Goal: Task Accomplishment & Management: Manage account settings

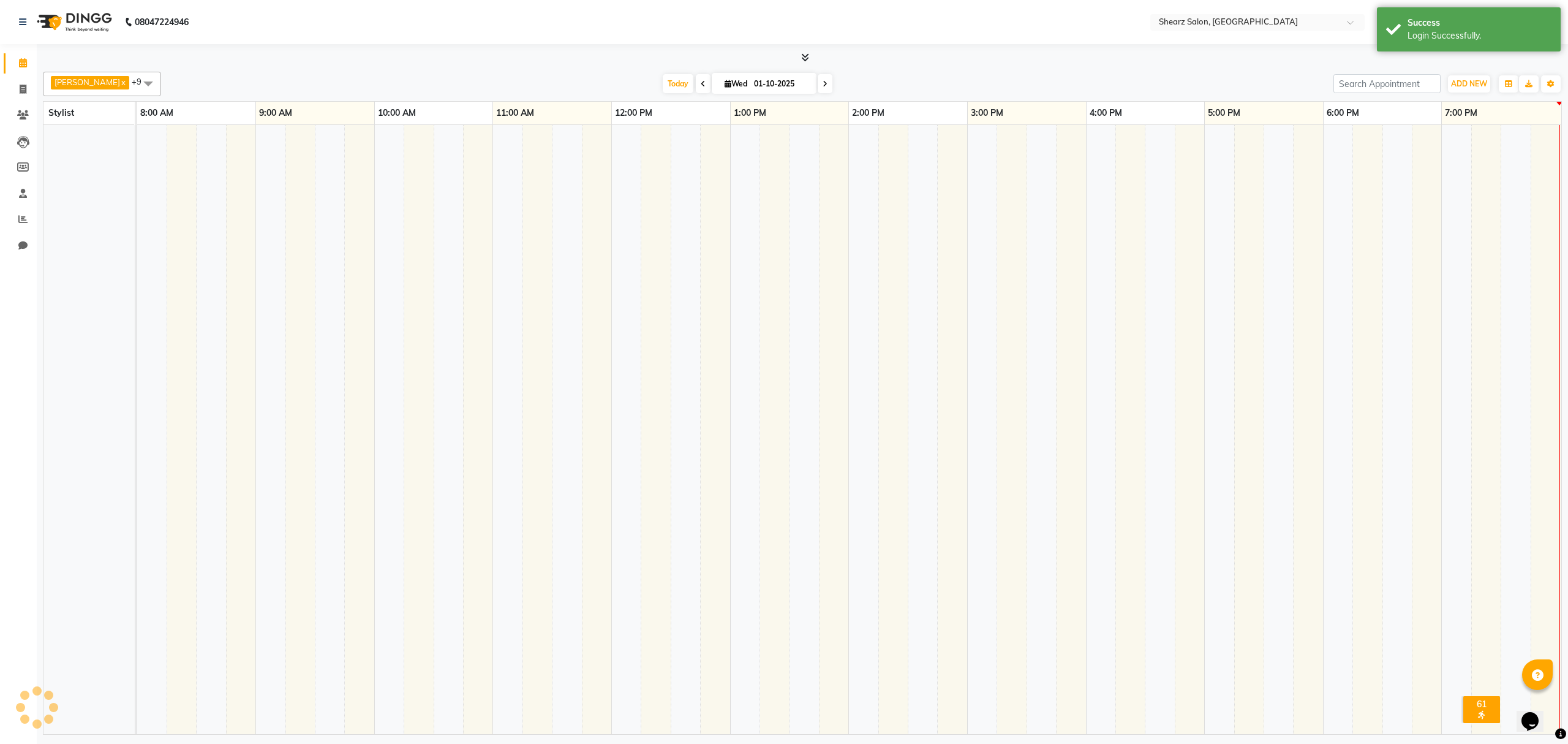
select select "en"
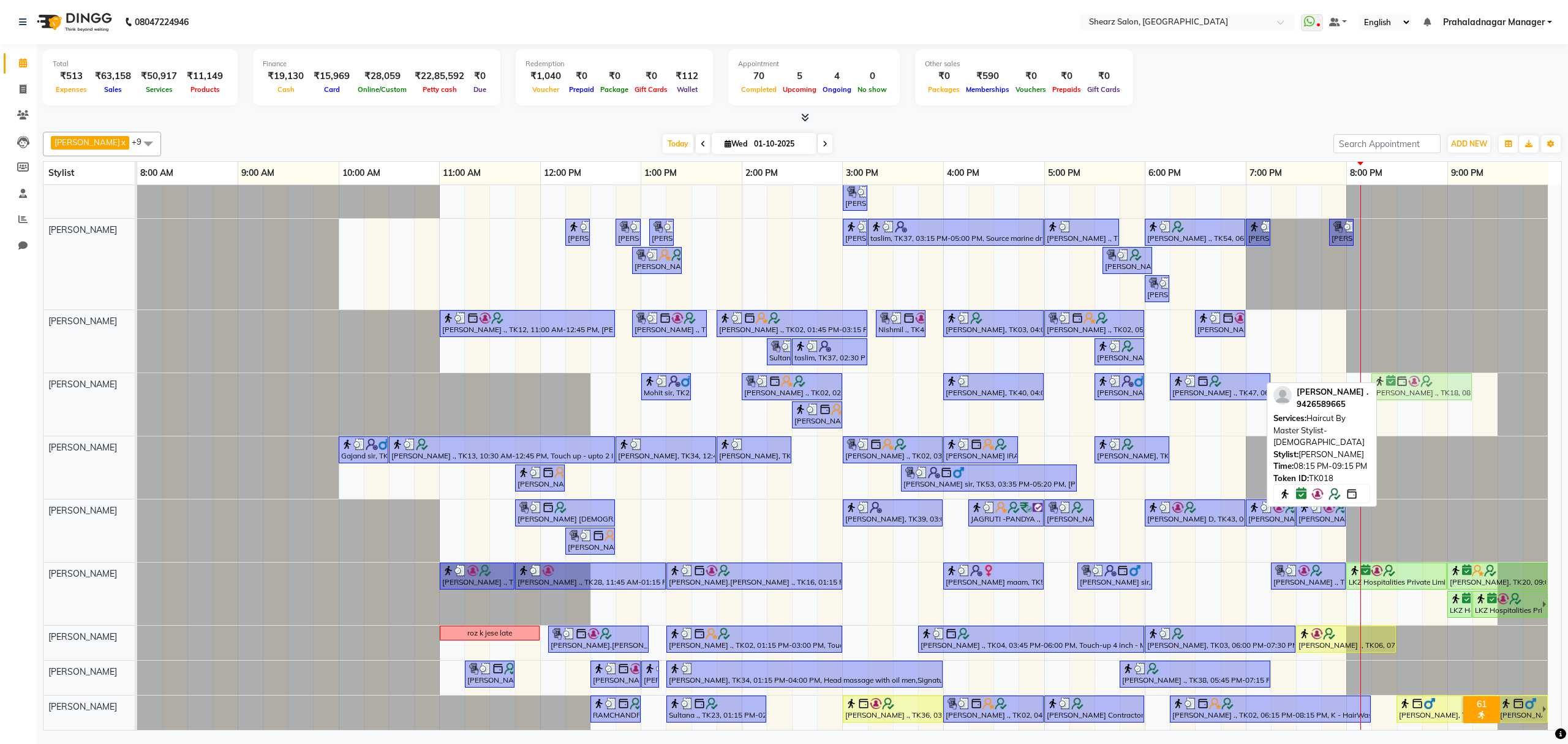
scroll to position [32, 0]
drag, startPoint x: 1399, startPoint y: 367, endPoint x: 1390, endPoint y: 703, distance: 336.1
click at [1390, 703] on tbody "[PERSON_NAME] ., TK02, 01:00 PM-02:00 PM, Cirepil Roll On Wax [PERSON_NAME] maa…" at bounding box center [842, 443] width 1411 height 574
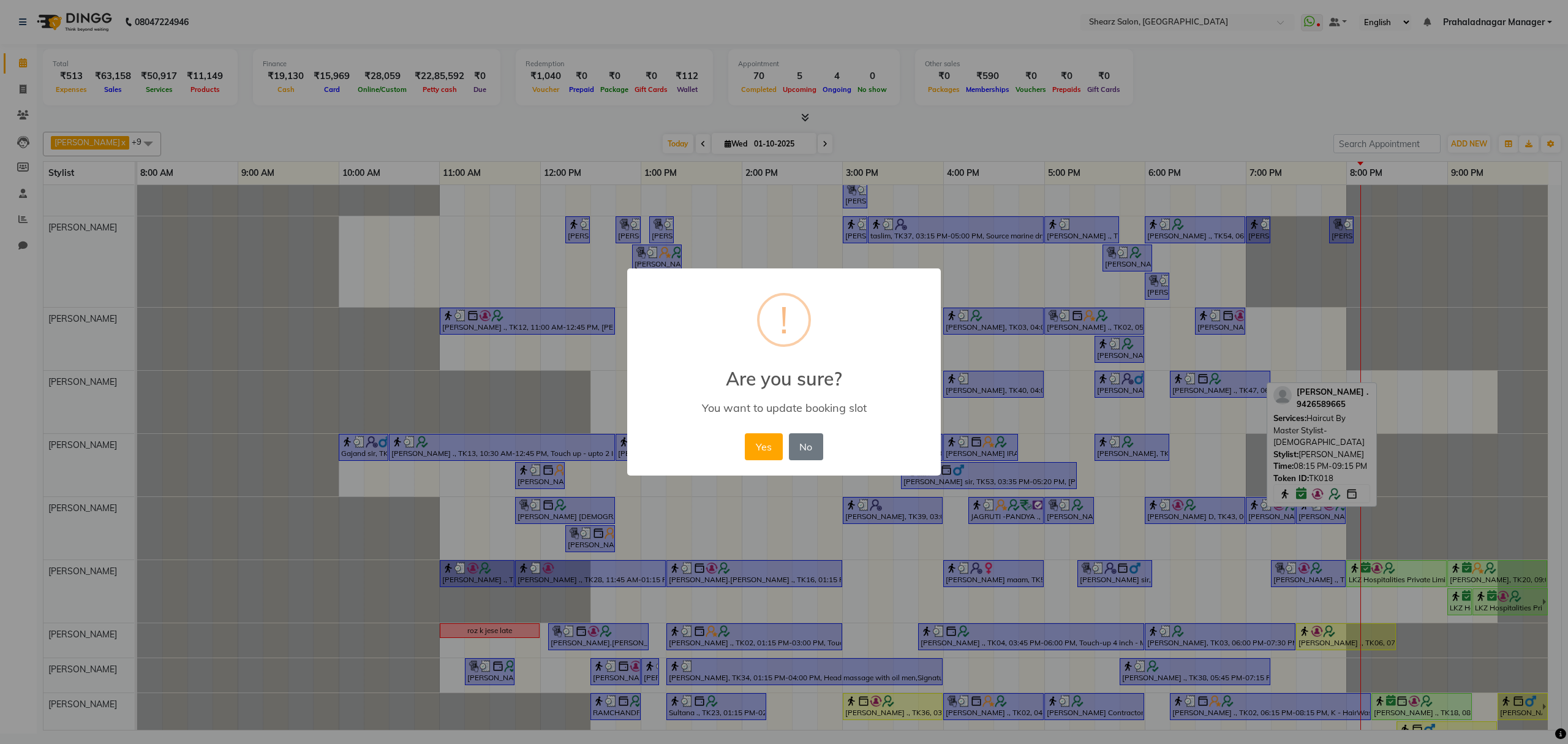
scroll to position [43, 0]
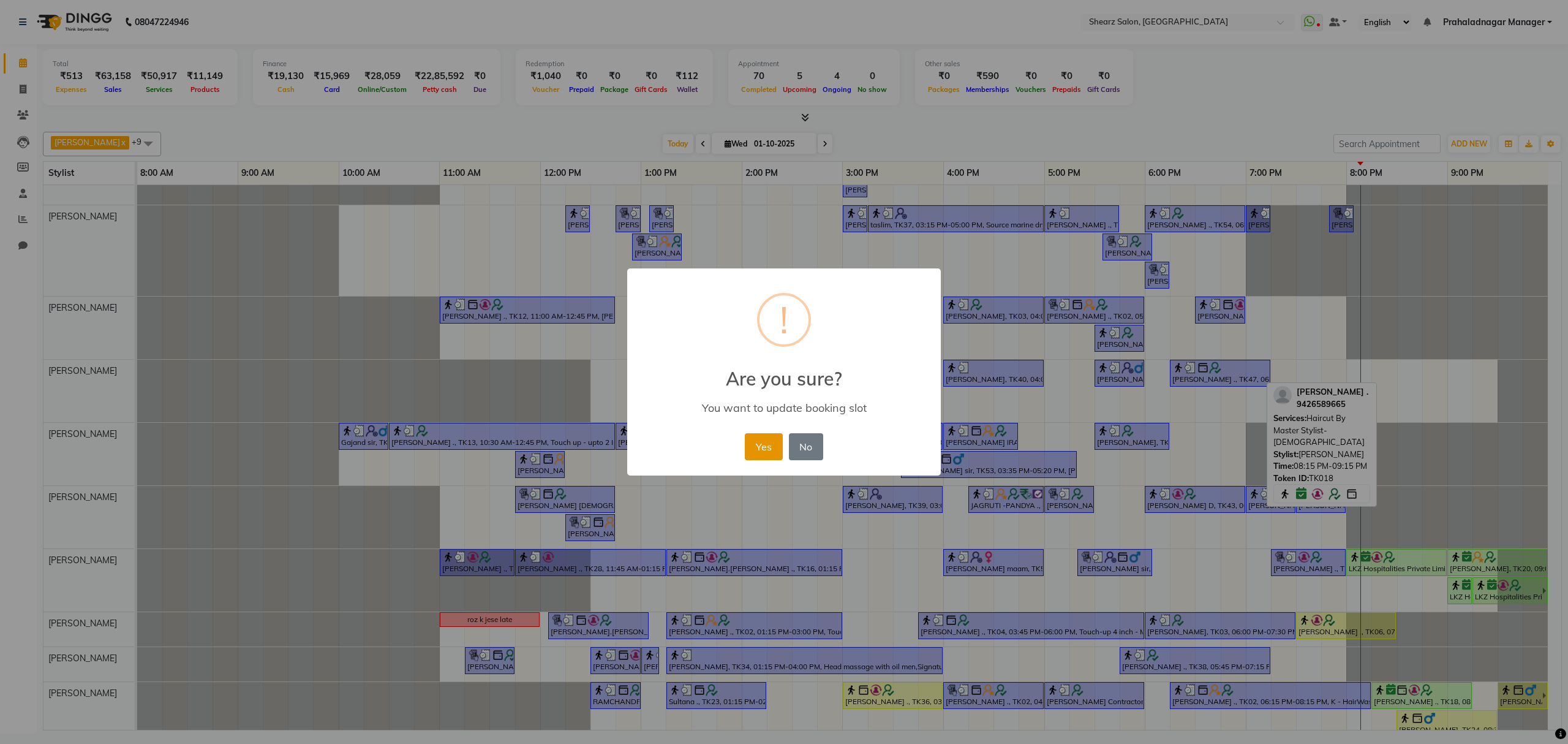
click at [763, 453] on button "Yes" at bounding box center [763, 446] width 37 height 27
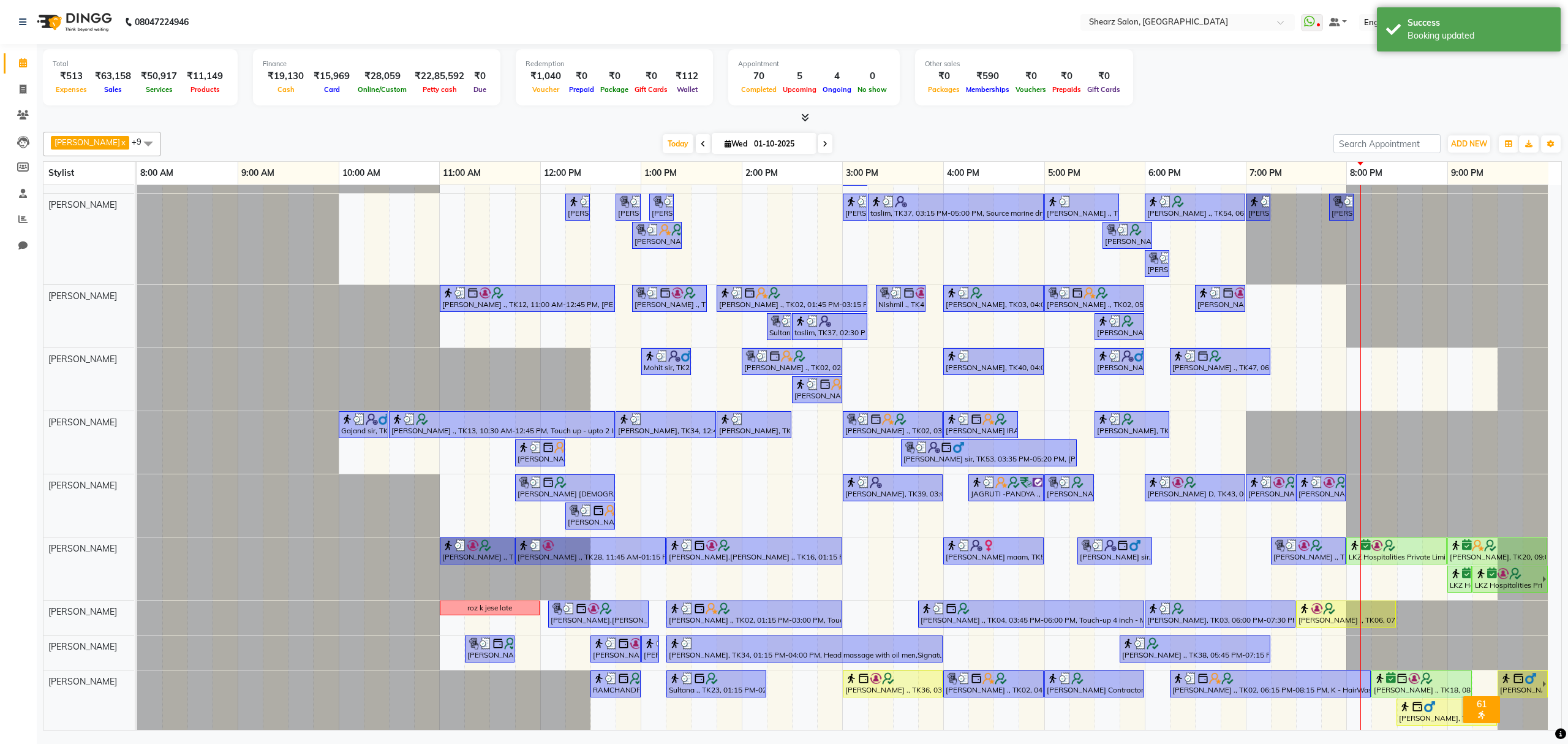
scroll to position [60, 0]
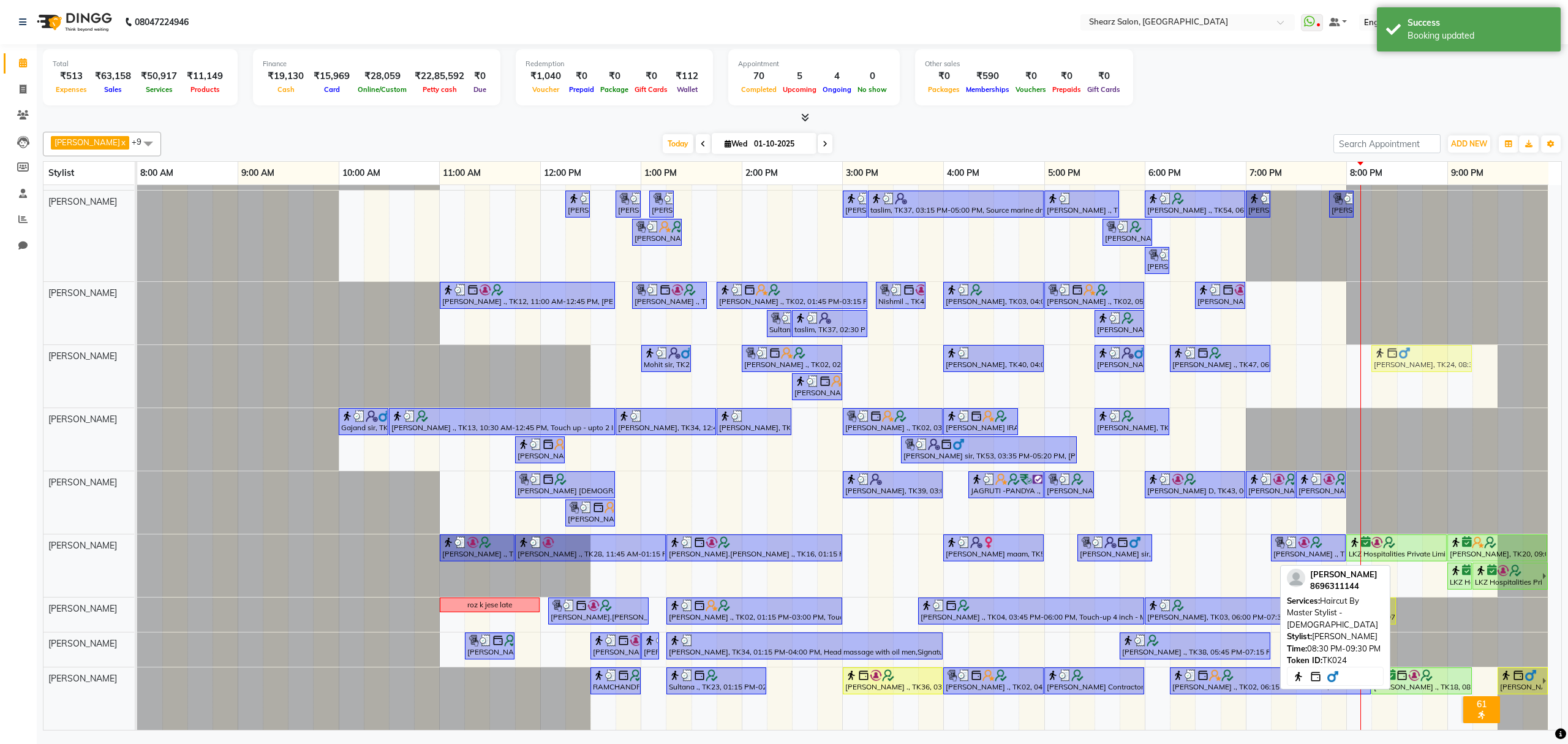
drag, startPoint x: 1404, startPoint y: 710, endPoint x: 1385, endPoint y: 360, distance: 350.5
click at [1385, 360] on tbody "[PERSON_NAME] ., TK02, 01:00 PM-02:00 PM, Cirepil Roll On Wax [PERSON_NAME] maa…" at bounding box center [842, 428] width 1411 height 602
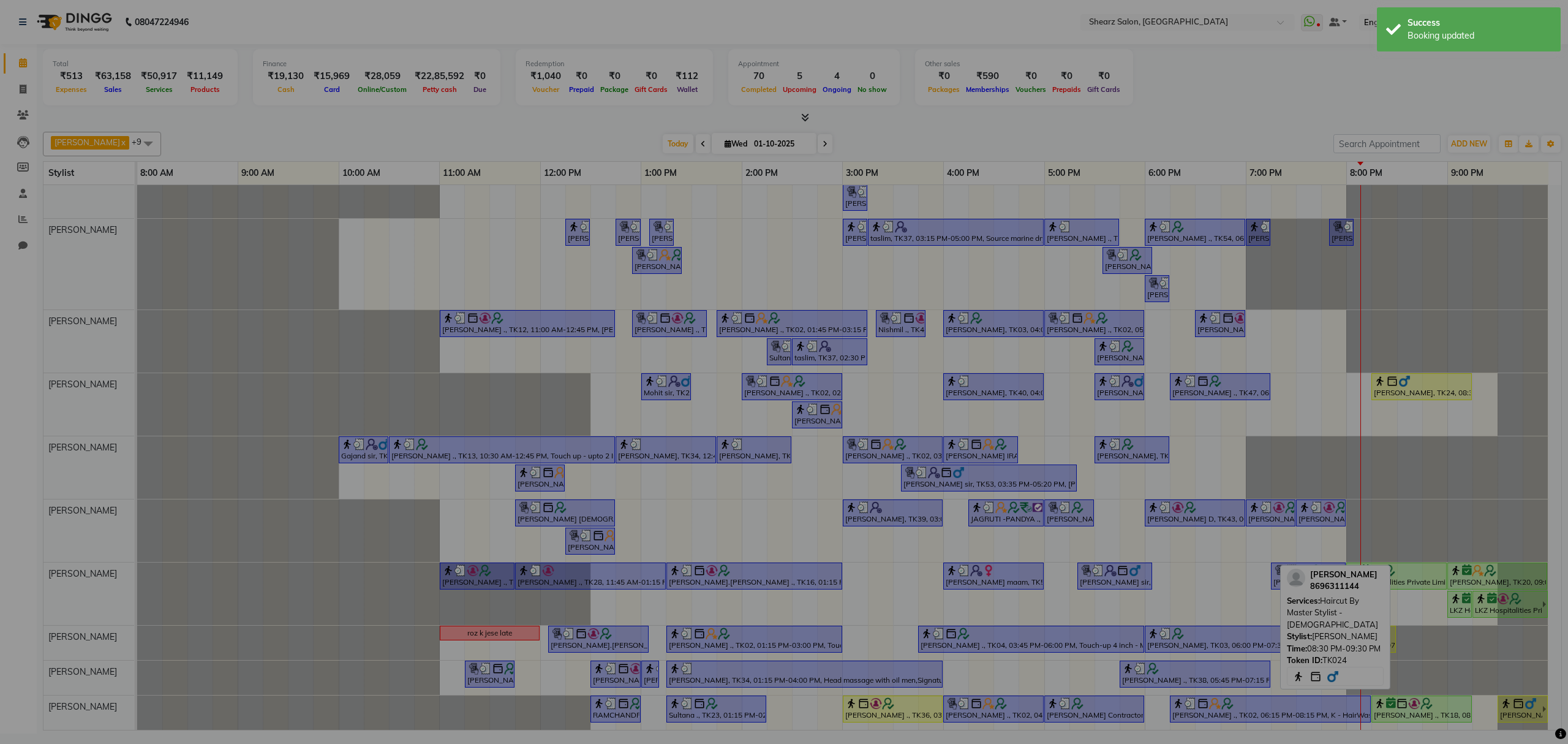
scroll to position [32, 0]
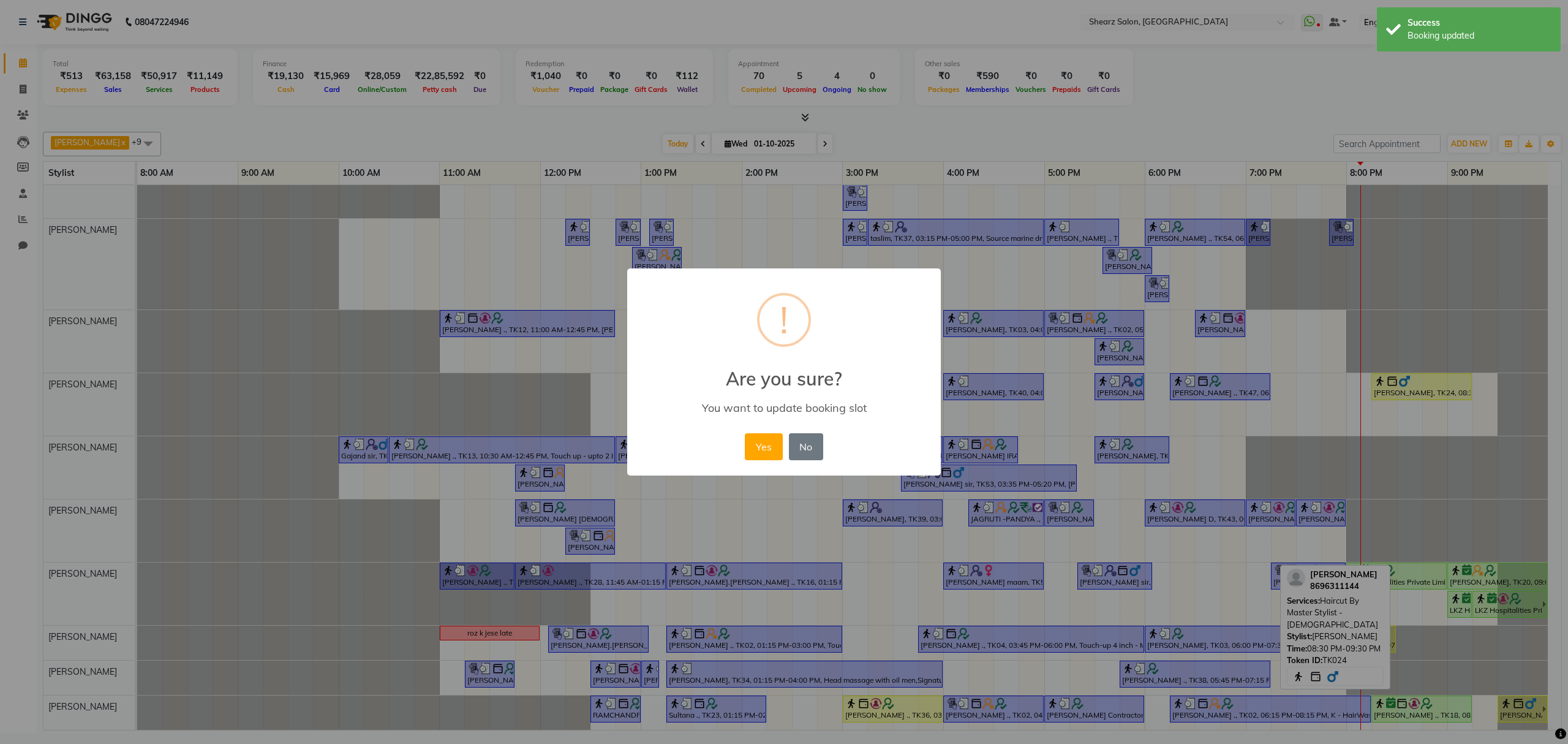
click at [742, 440] on div "Yes No No" at bounding box center [783, 446] width 84 height 33
click at [752, 444] on button "Yes" at bounding box center [763, 446] width 37 height 27
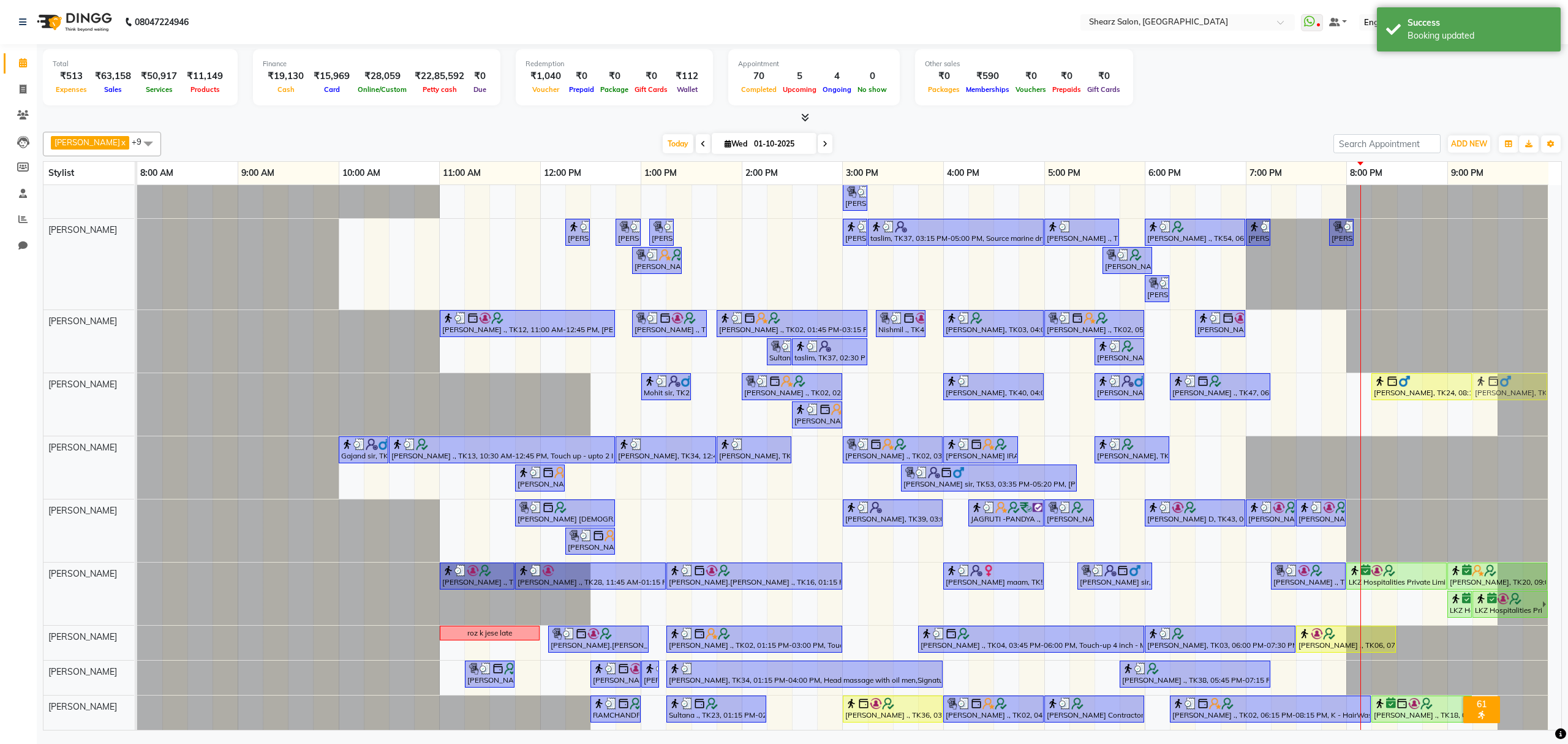
drag, startPoint x: 1542, startPoint y: 709, endPoint x: 1516, endPoint y: 413, distance: 297.1
click at [1516, 413] on tbody "[PERSON_NAME] ., TK02, 01:00 PM-02:00 PM, Cirepil Roll On Wax [PERSON_NAME] maa…" at bounding box center [842, 443] width 1411 height 574
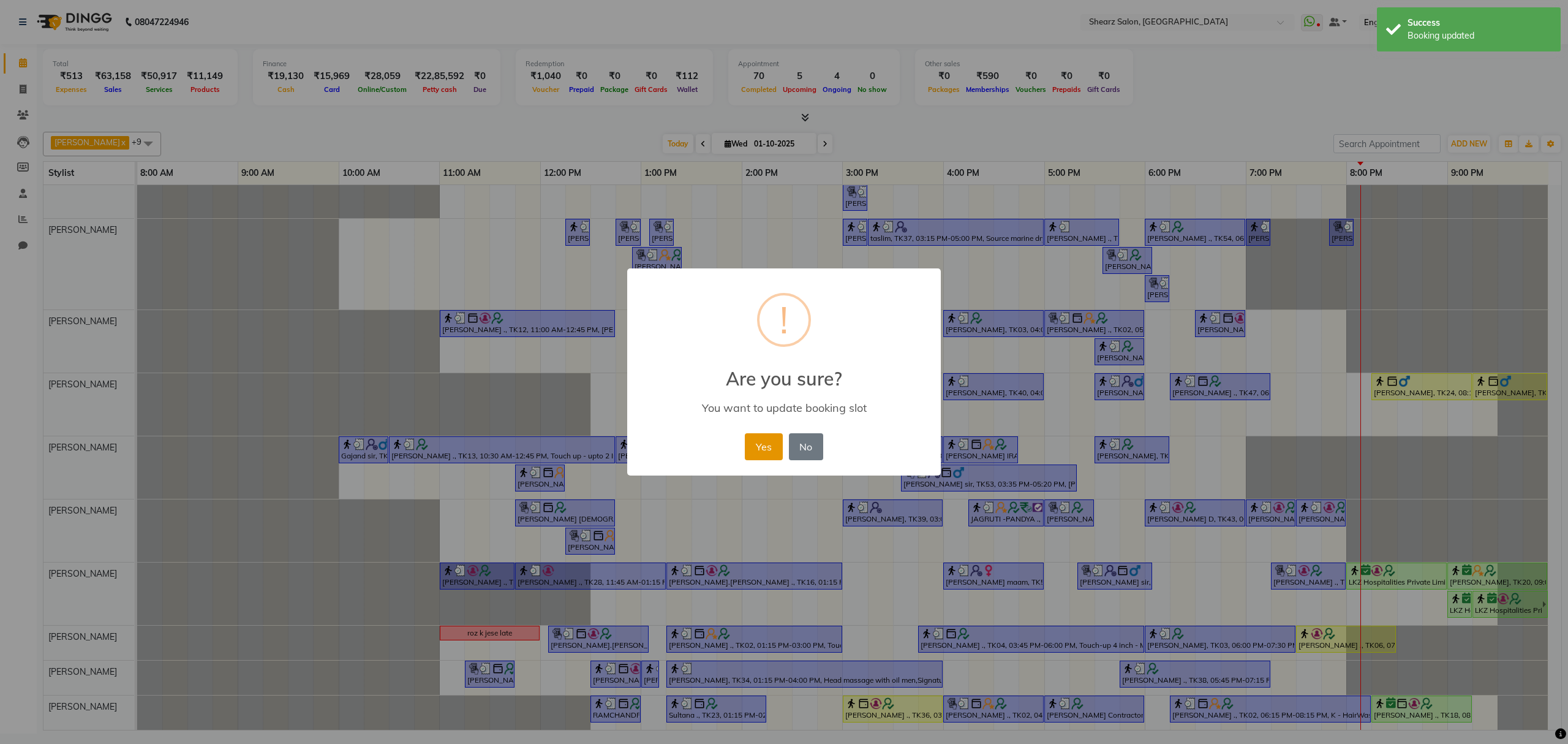
click at [765, 451] on button "Yes" at bounding box center [763, 446] width 37 height 27
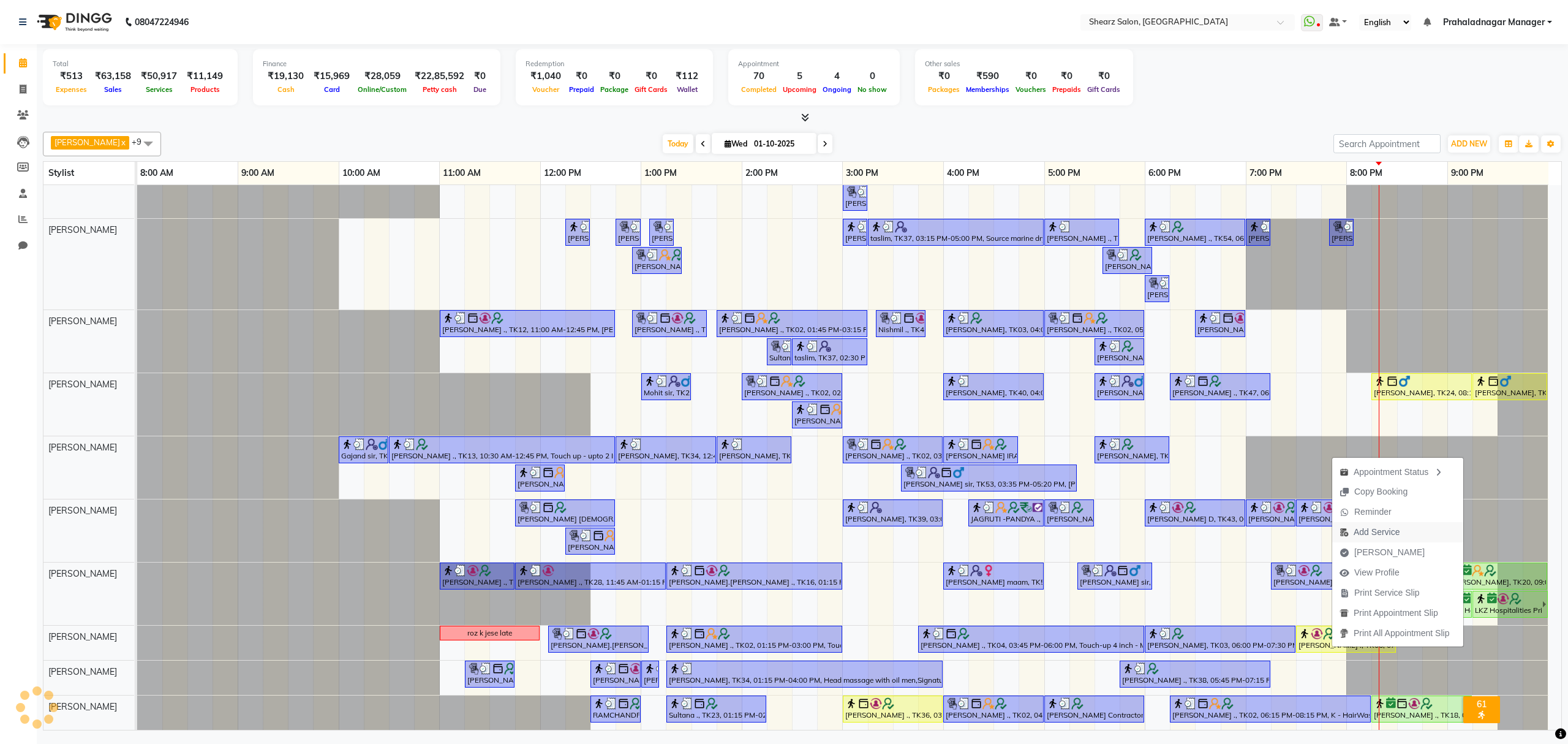
click at [1403, 525] on span "Add Service" at bounding box center [1370, 532] width 75 height 20
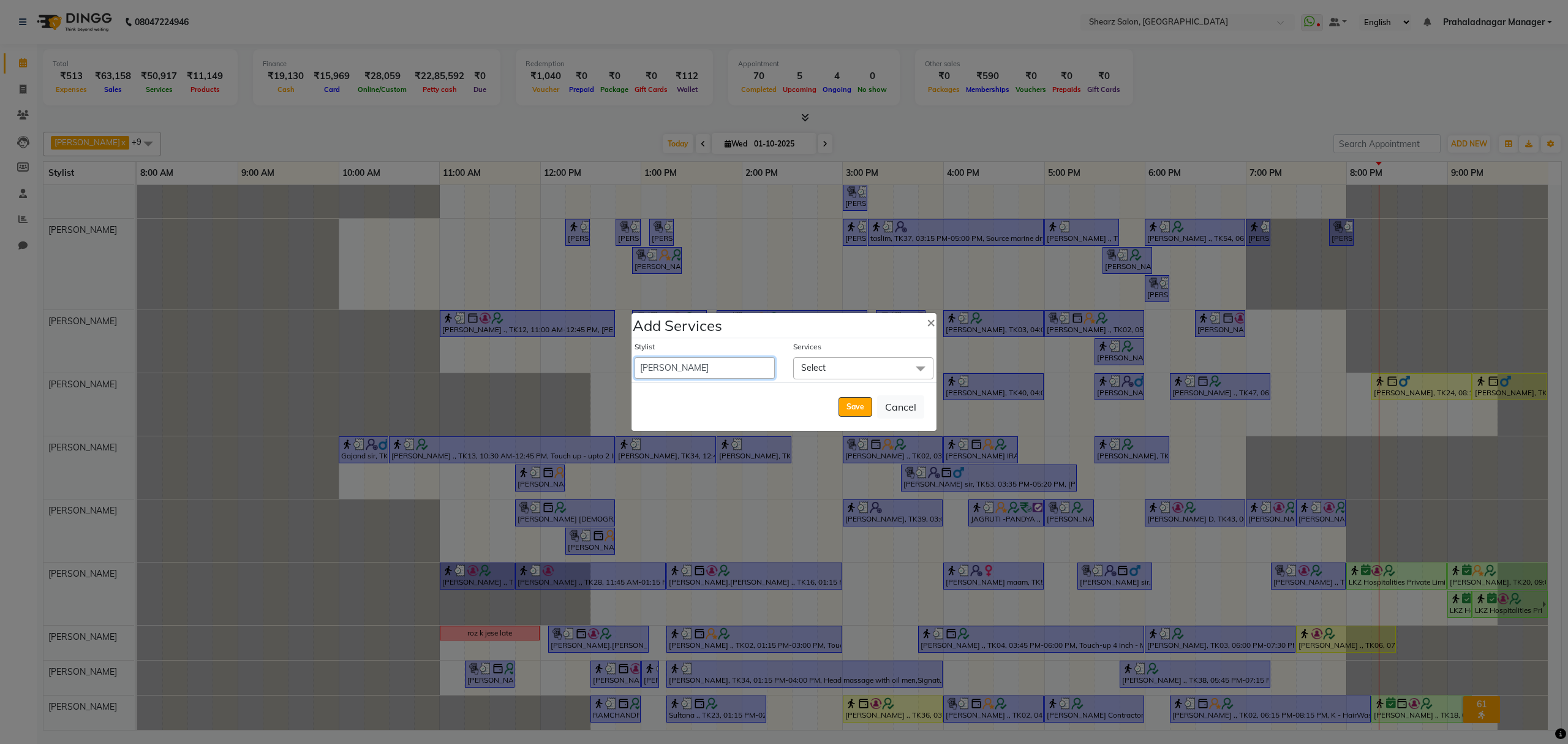
click at [737, 364] on select "Admin A General [PERSON_NAME] Asha Chavariya [PERSON_NAME] Center 1_mgr mgr [PE…" at bounding box center [705, 367] width 141 height 21
select select "77439"
click at [635, 357] on select "Admin A General [PERSON_NAME] Asha Chavariya [PERSON_NAME] Center 1_mgr mgr [PE…" at bounding box center [705, 367] width 141 height 21
select select "1230"
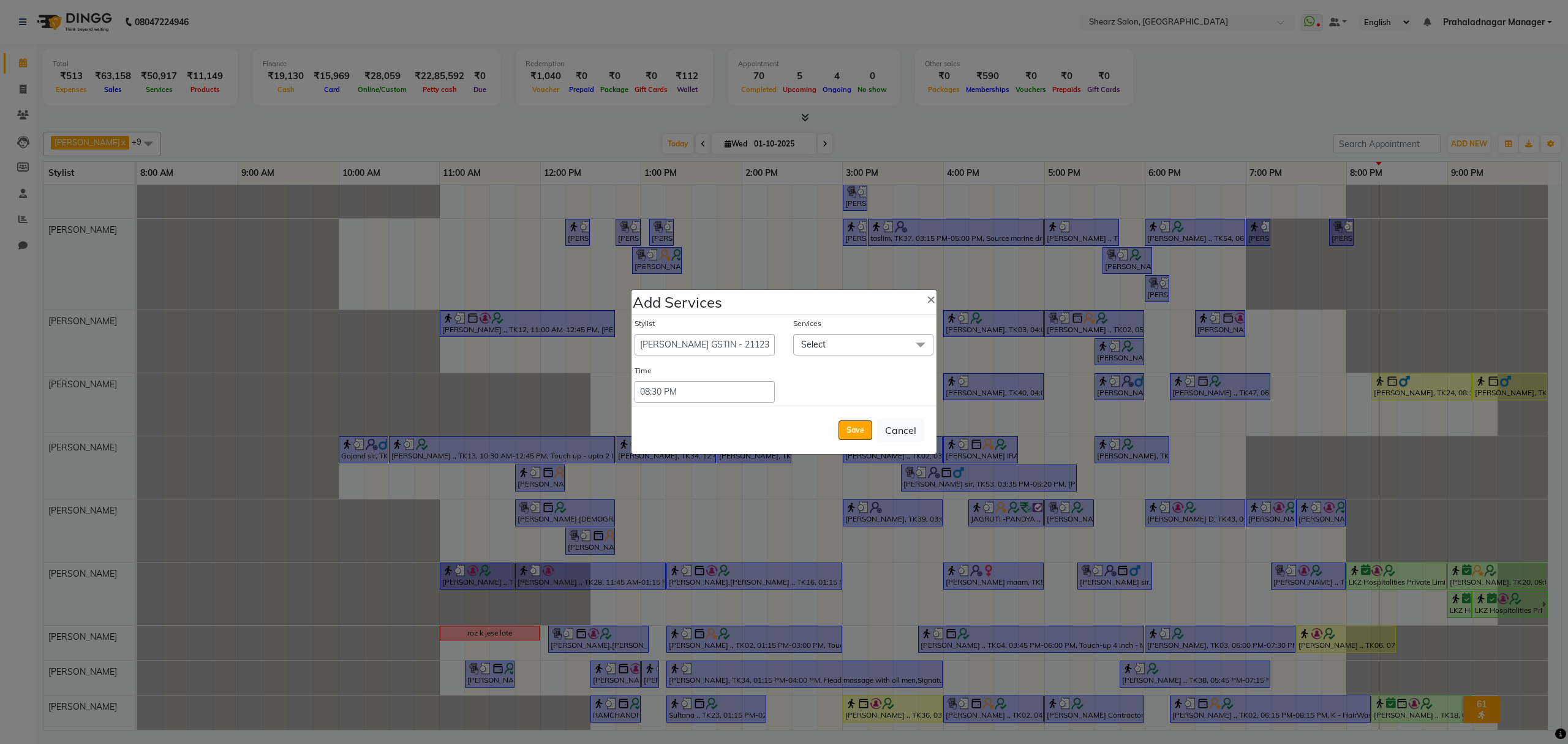
click at [828, 344] on span "Select" at bounding box center [863, 344] width 141 height 21
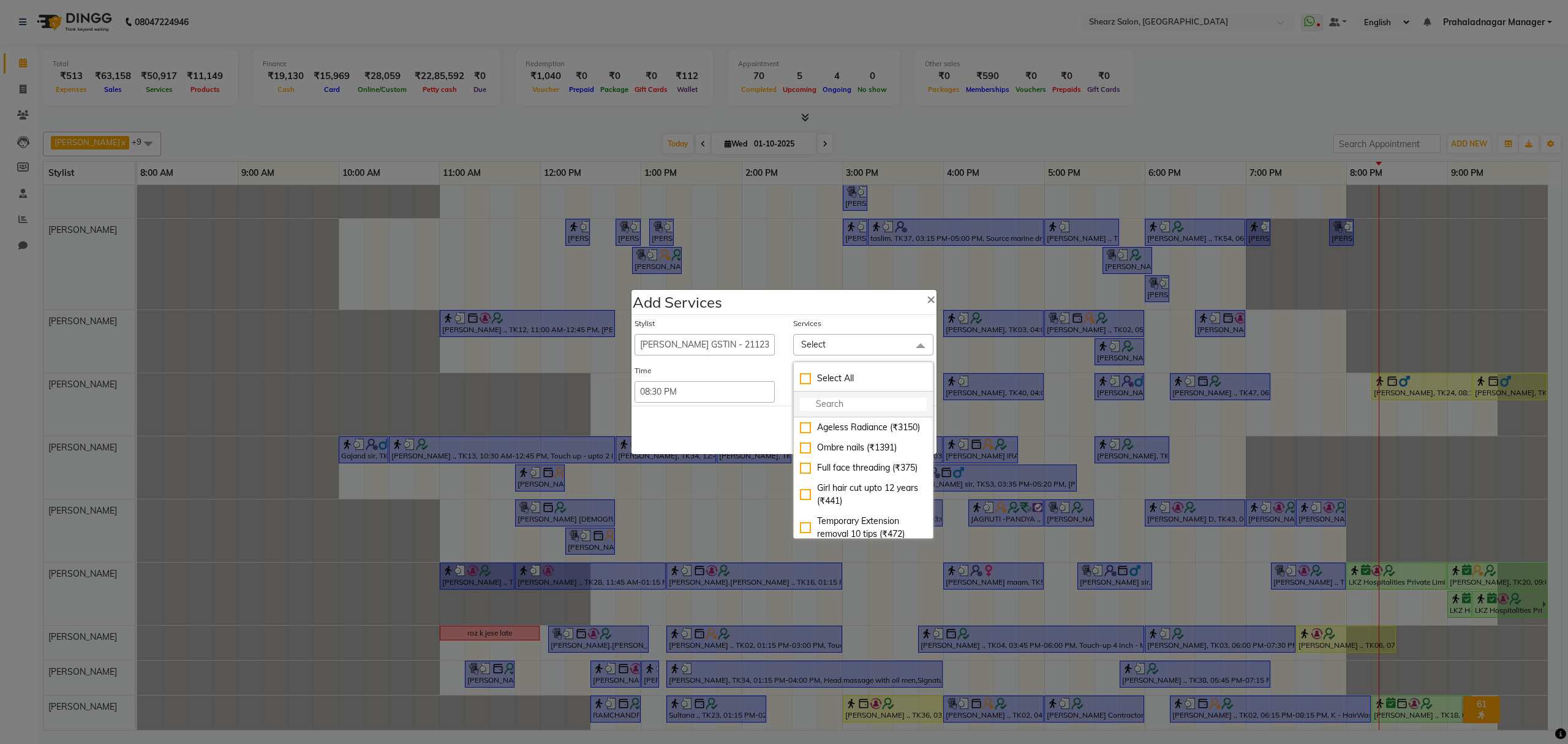
click at [844, 408] on input "multiselect-search" at bounding box center [863, 404] width 127 height 13
type input "eye"
click at [861, 520] on div "Eyebrow threading with senior (₹85)" at bounding box center [863, 506] width 127 height 26
checkbox input "true"
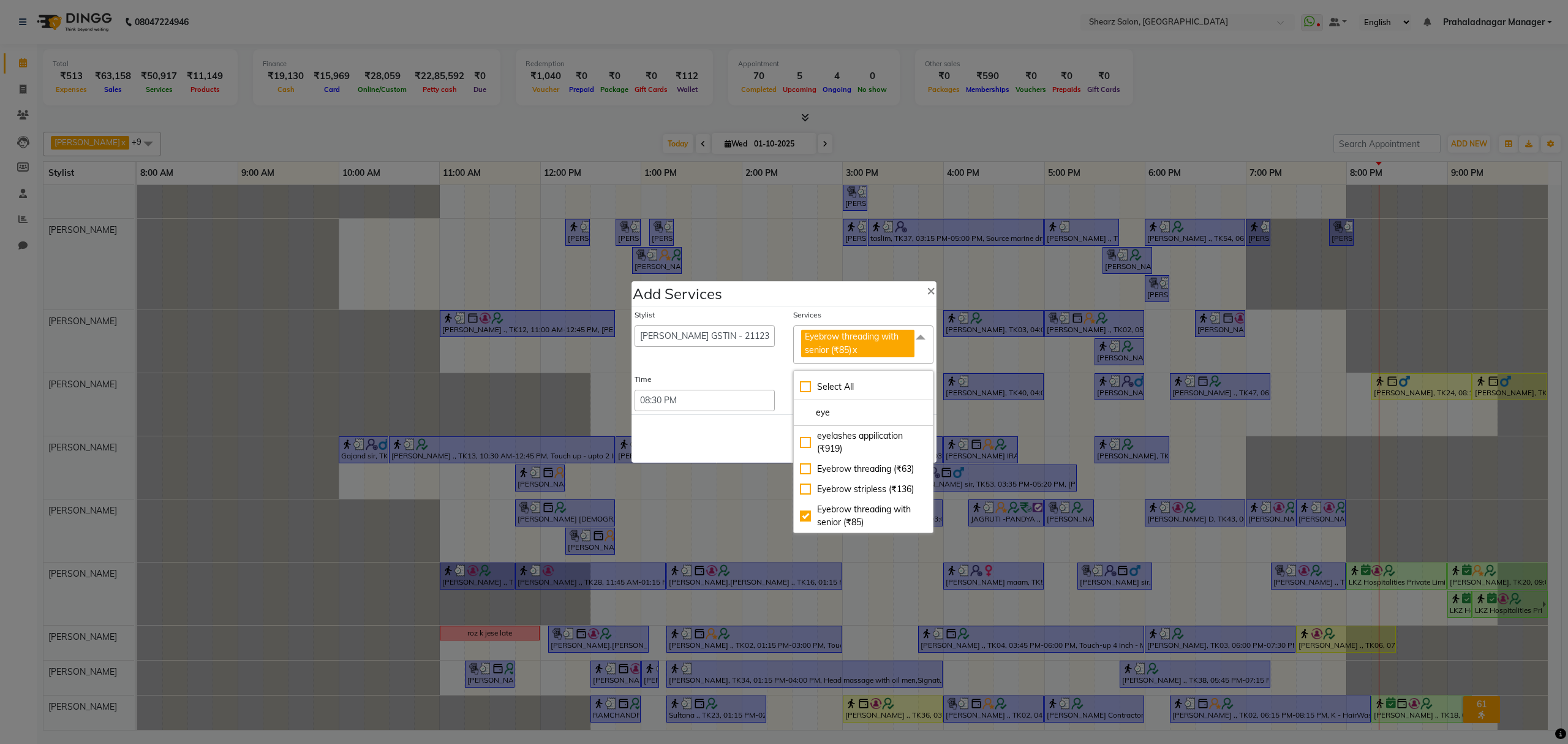
click at [777, 431] on div "Save Cancel" at bounding box center [784, 438] width 305 height 48
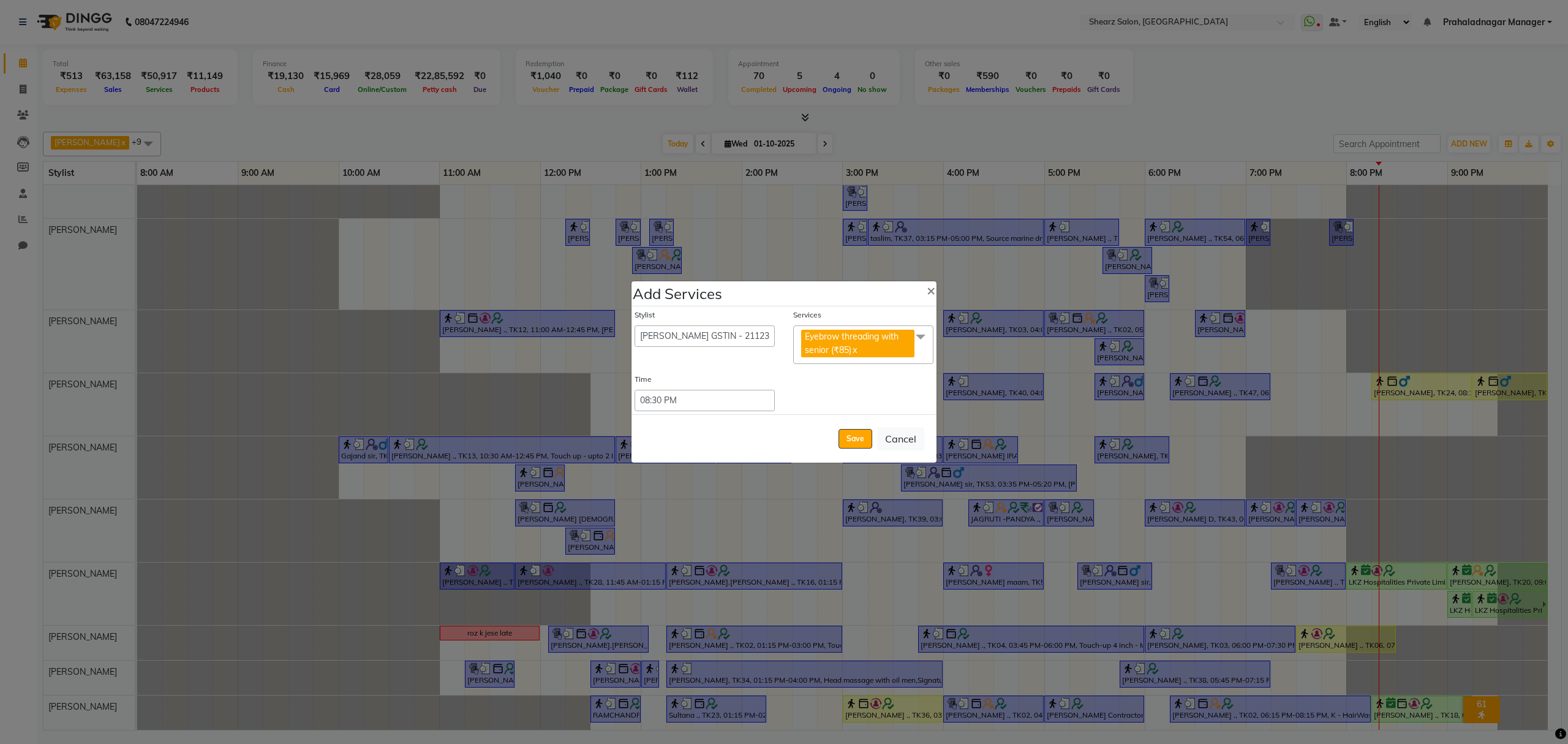
click at [919, 334] on span at bounding box center [921, 337] width 25 height 23
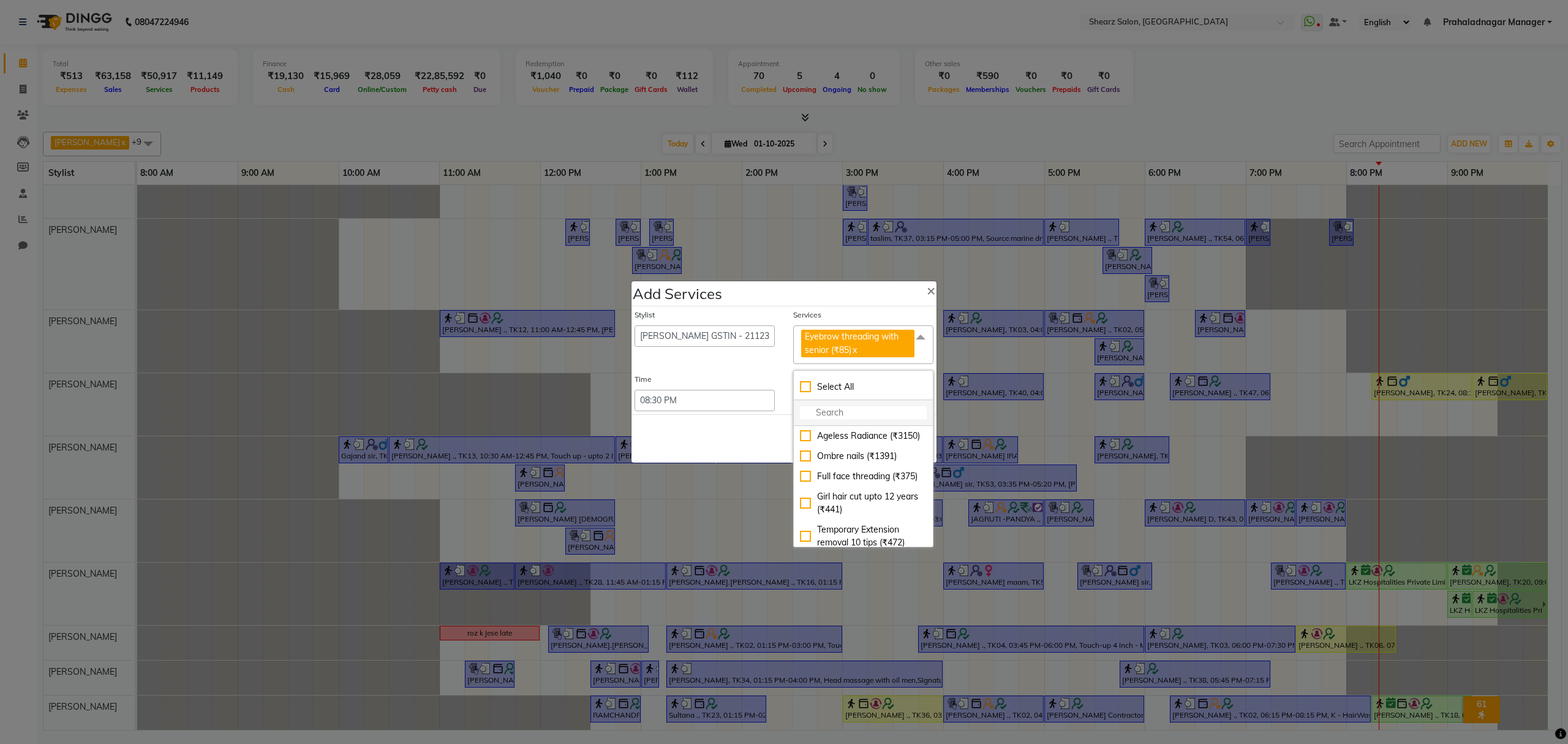
click at [839, 412] on input "multiselect-search" at bounding box center [863, 412] width 127 height 13
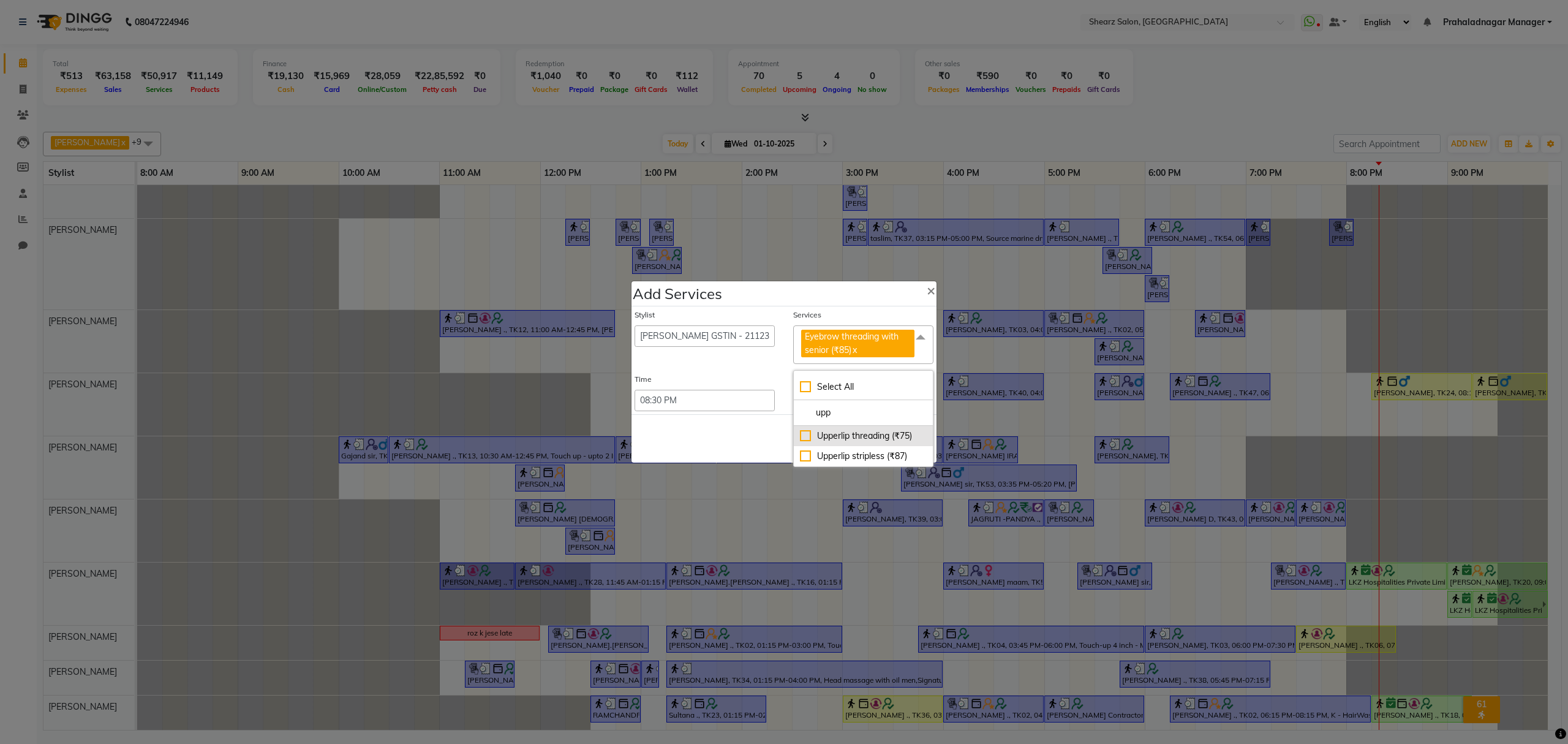
type input "upp"
click at [859, 444] on li "Upperlip threading (₹75)" at bounding box center [863, 436] width 139 height 20
checkbox input "true"
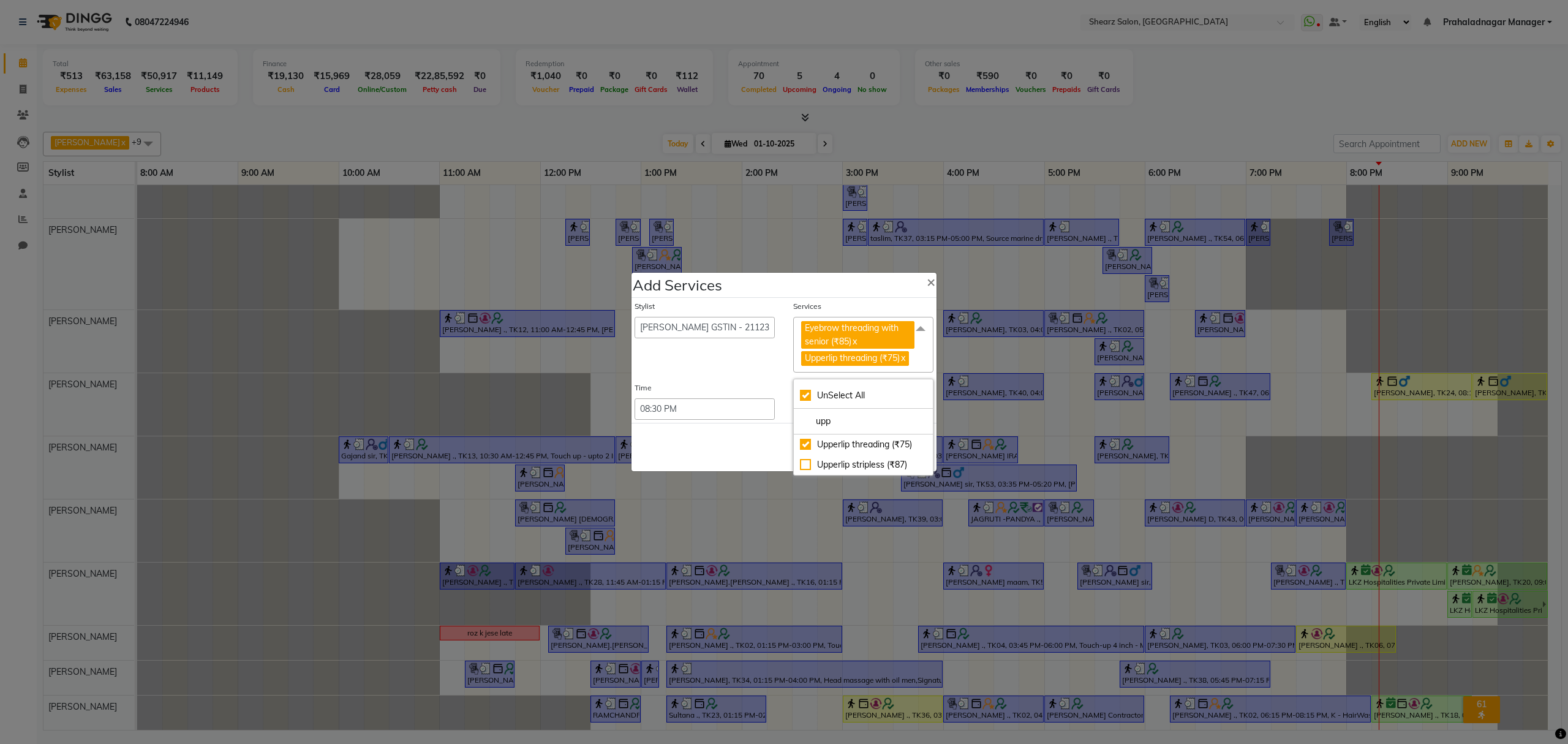
click at [769, 439] on div "Save Cancel" at bounding box center [784, 447] width 305 height 48
click at [920, 324] on span at bounding box center [921, 329] width 25 height 23
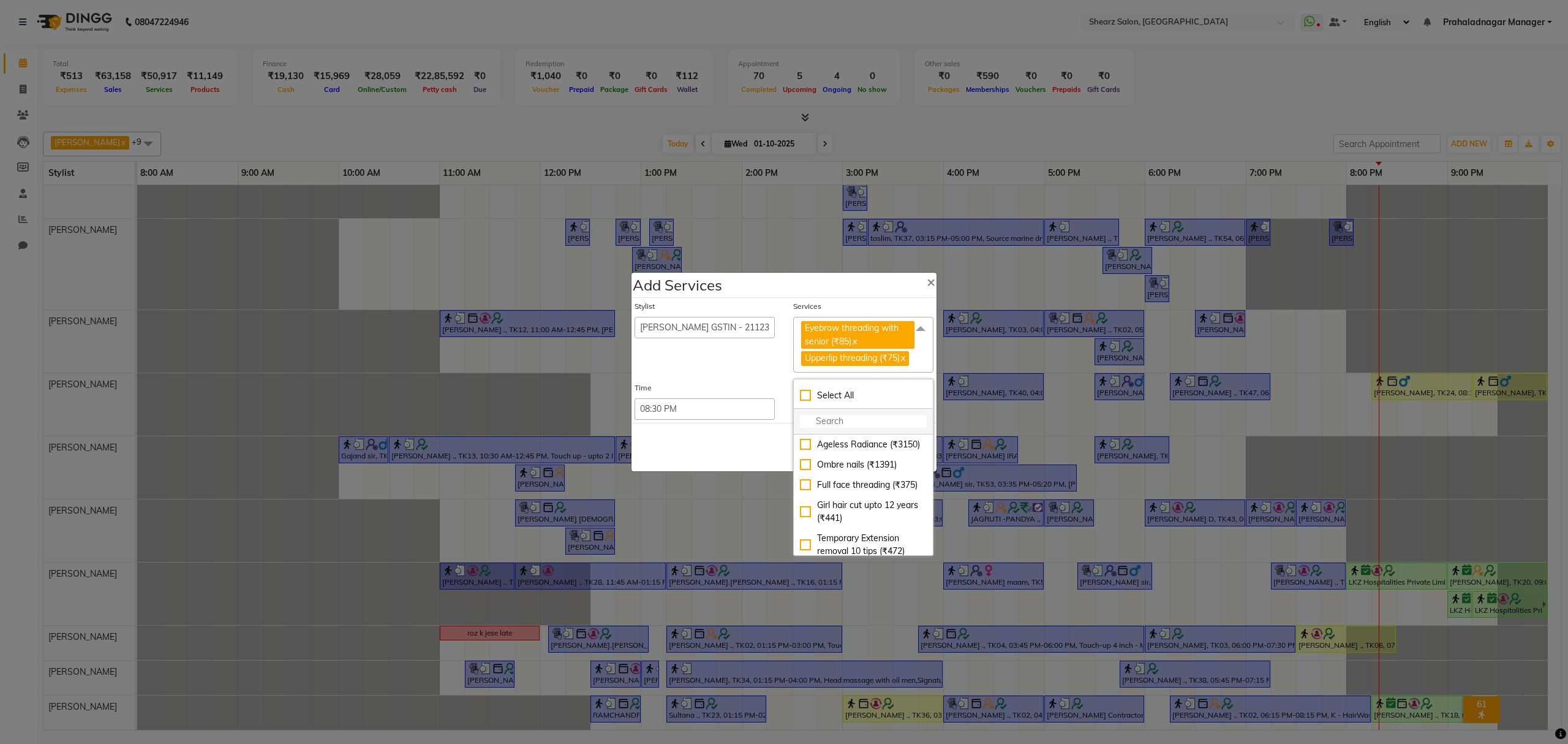
click at [824, 427] on input "multiselect-search" at bounding box center [863, 421] width 127 height 13
type input "for"
checkbox input "true"
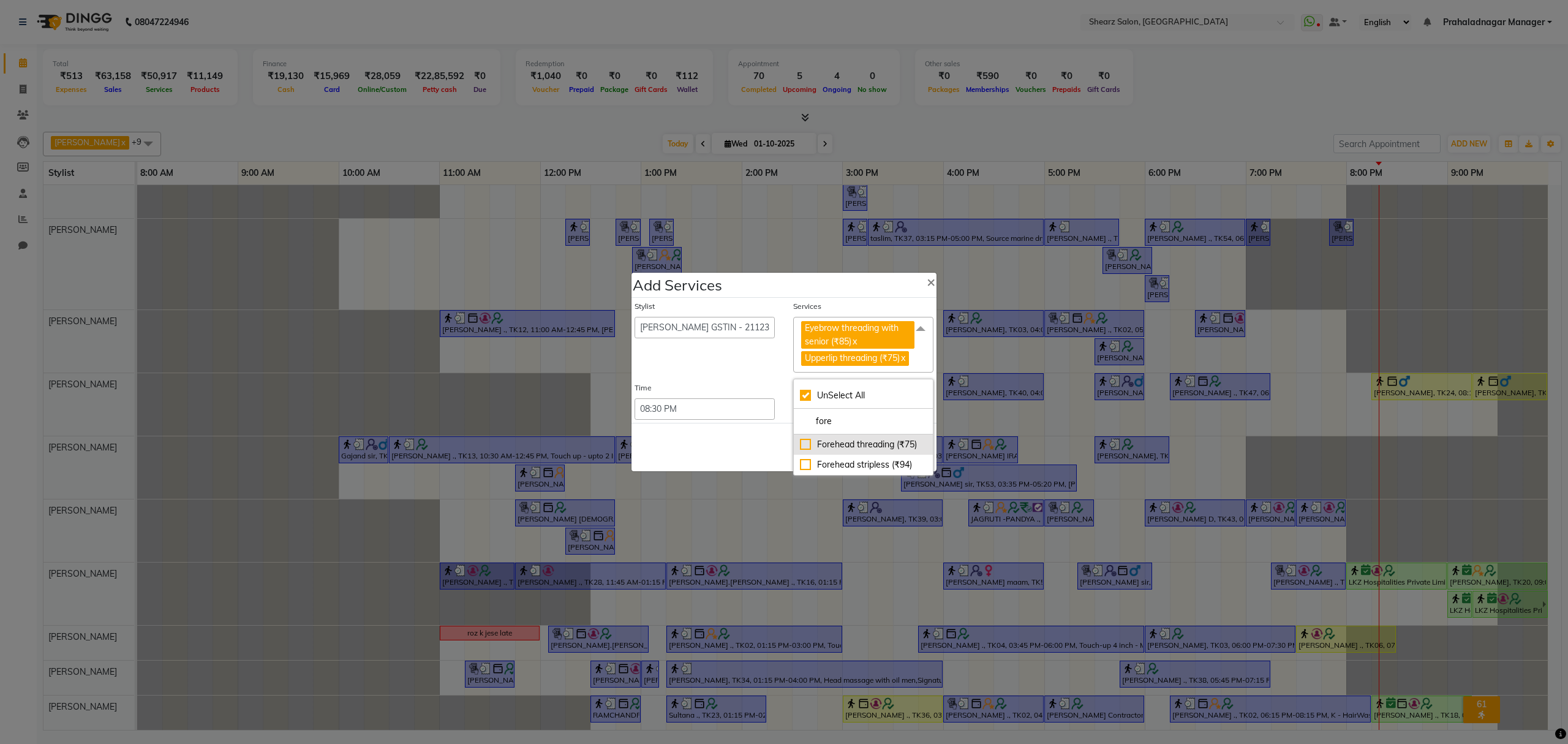
type input "fore"
drag, startPoint x: 827, startPoint y: 456, endPoint x: 791, endPoint y: 461, distance: 36.3
click at [826, 451] on div "Forehead threading (₹75)" at bounding box center [863, 445] width 127 height 13
checkbox input "false"
checkbox input "true"
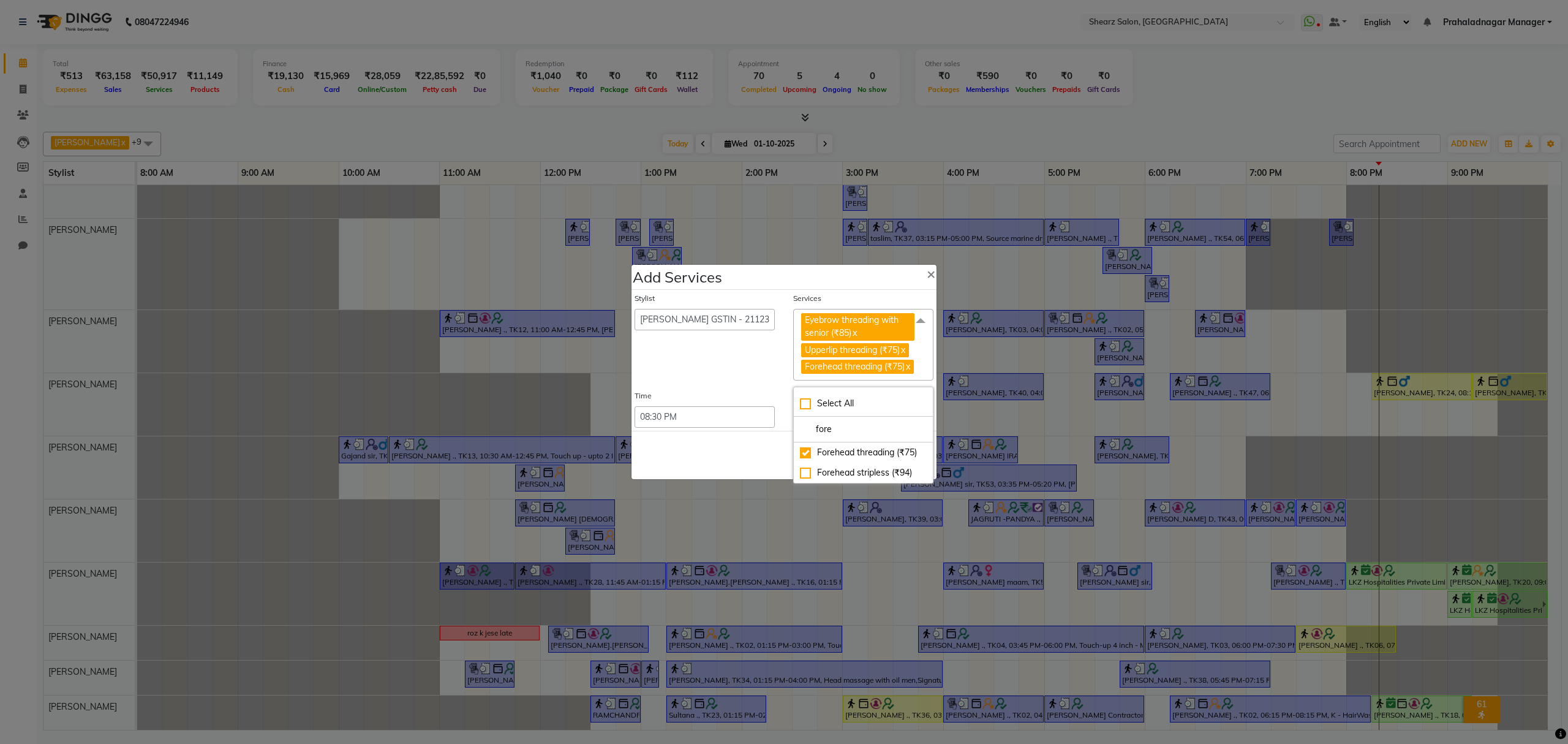
click at [780, 463] on div "Save Cancel" at bounding box center [784, 455] width 305 height 48
click at [919, 309] on span at bounding box center [921, 321] width 25 height 23
click at [833, 436] on input "multiselect-search" at bounding box center [863, 429] width 127 height 13
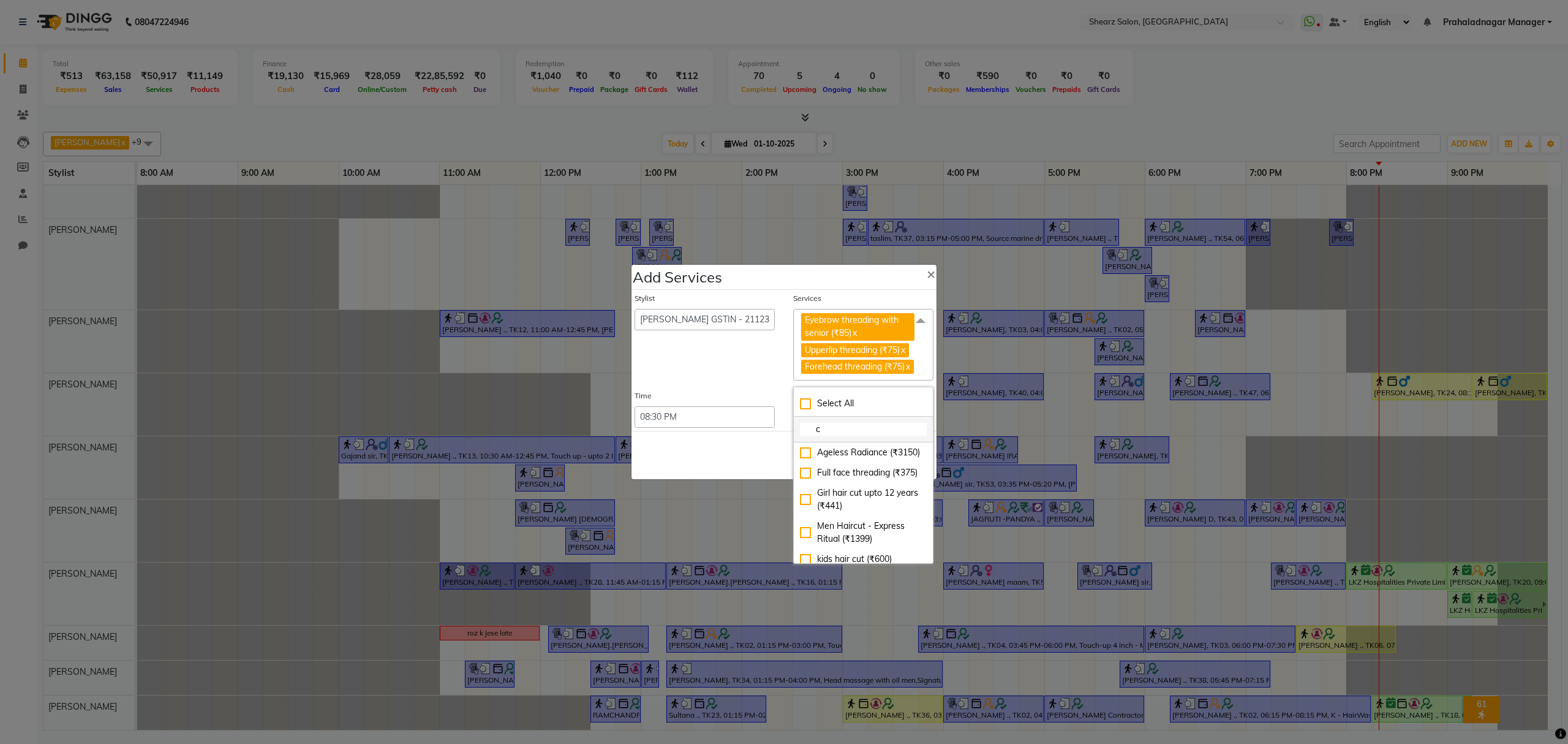
type input "ch"
checkbox input "true"
type input "chi"
click at [858, 512] on div "Chin threading (₹75)" at bounding box center [863, 506] width 127 height 13
checkbox input "false"
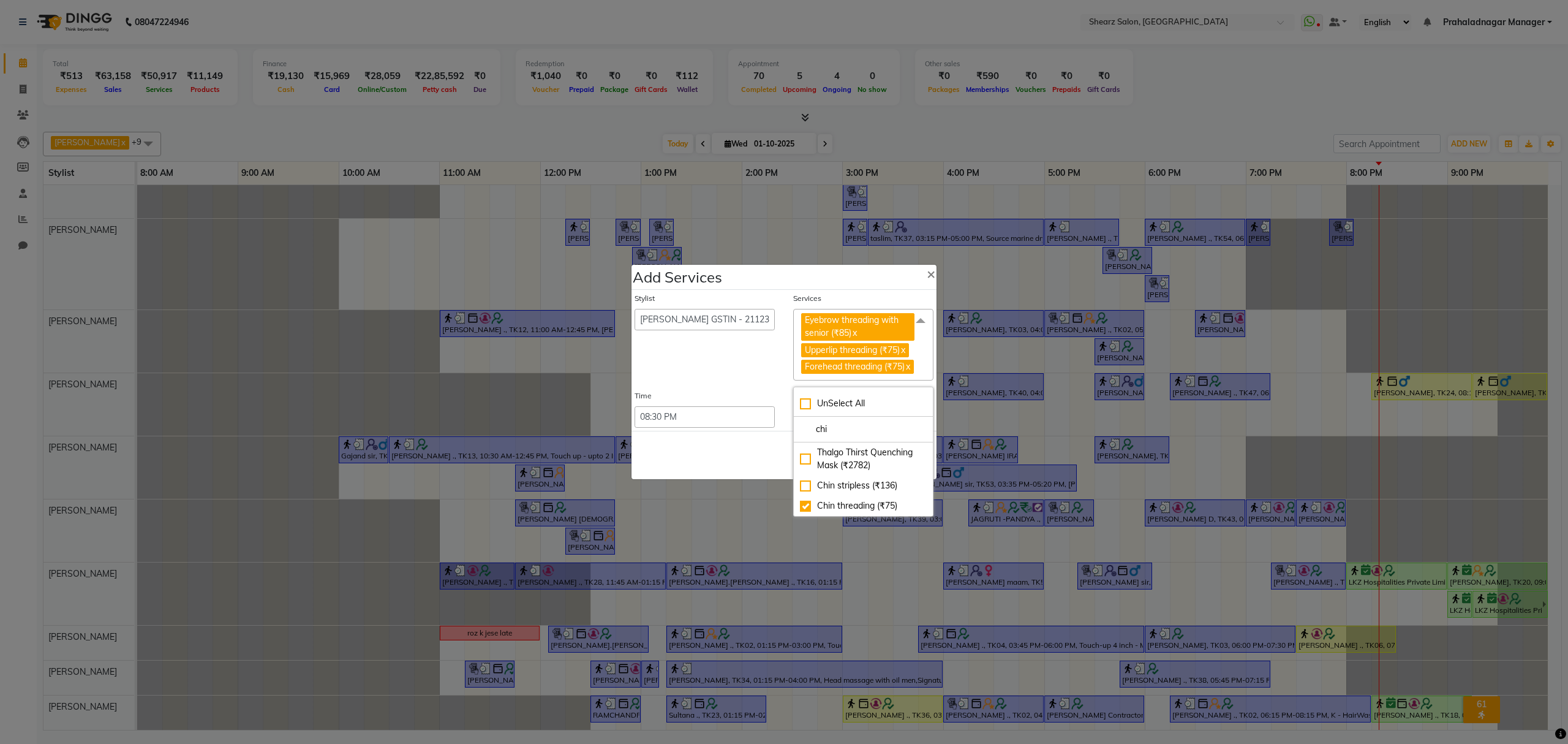
checkbox input "true"
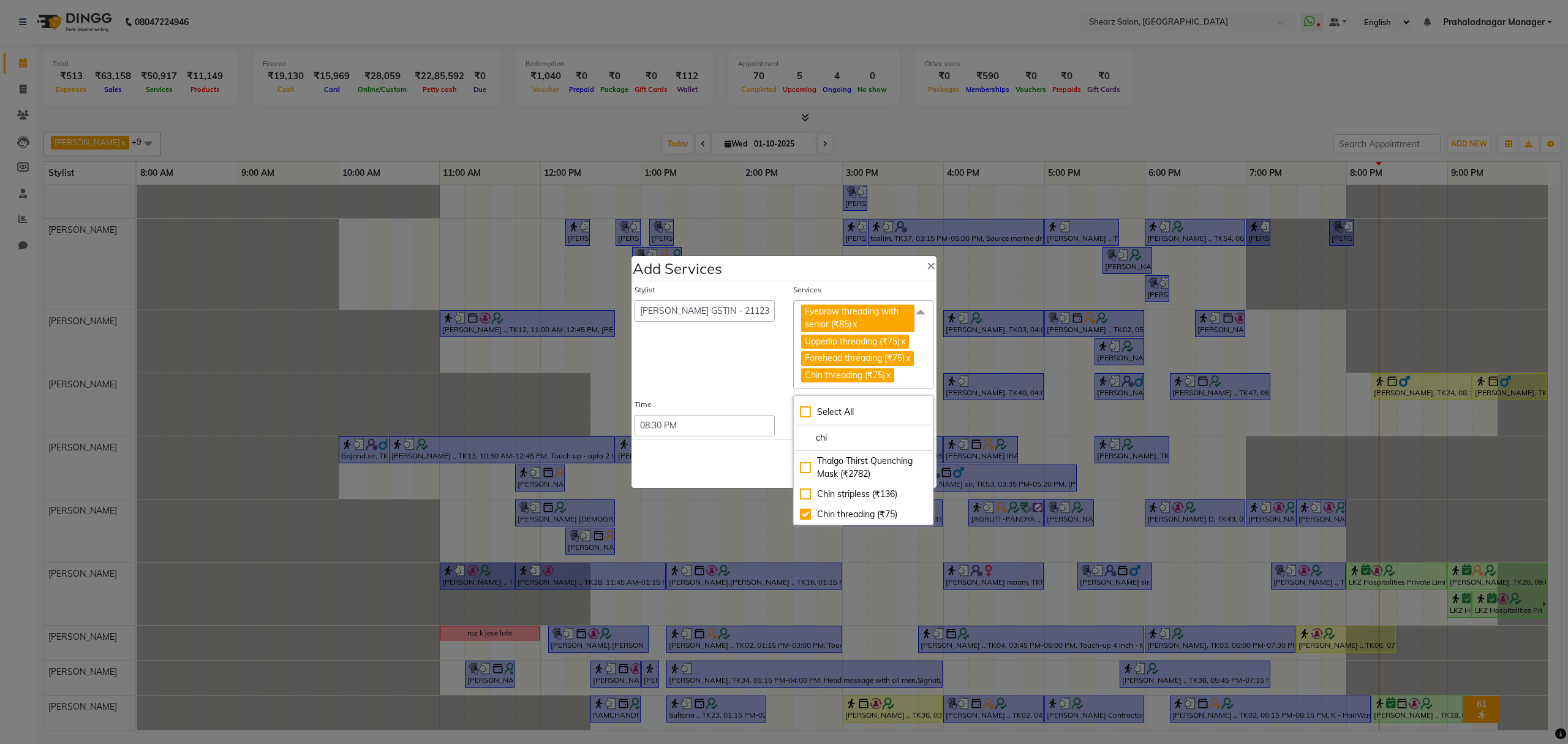
click at [737, 478] on div "Save Cancel" at bounding box center [784, 463] width 305 height 48
click at [846, 474] on button "Save" at bounding box center [855, 463] width 34 height 20
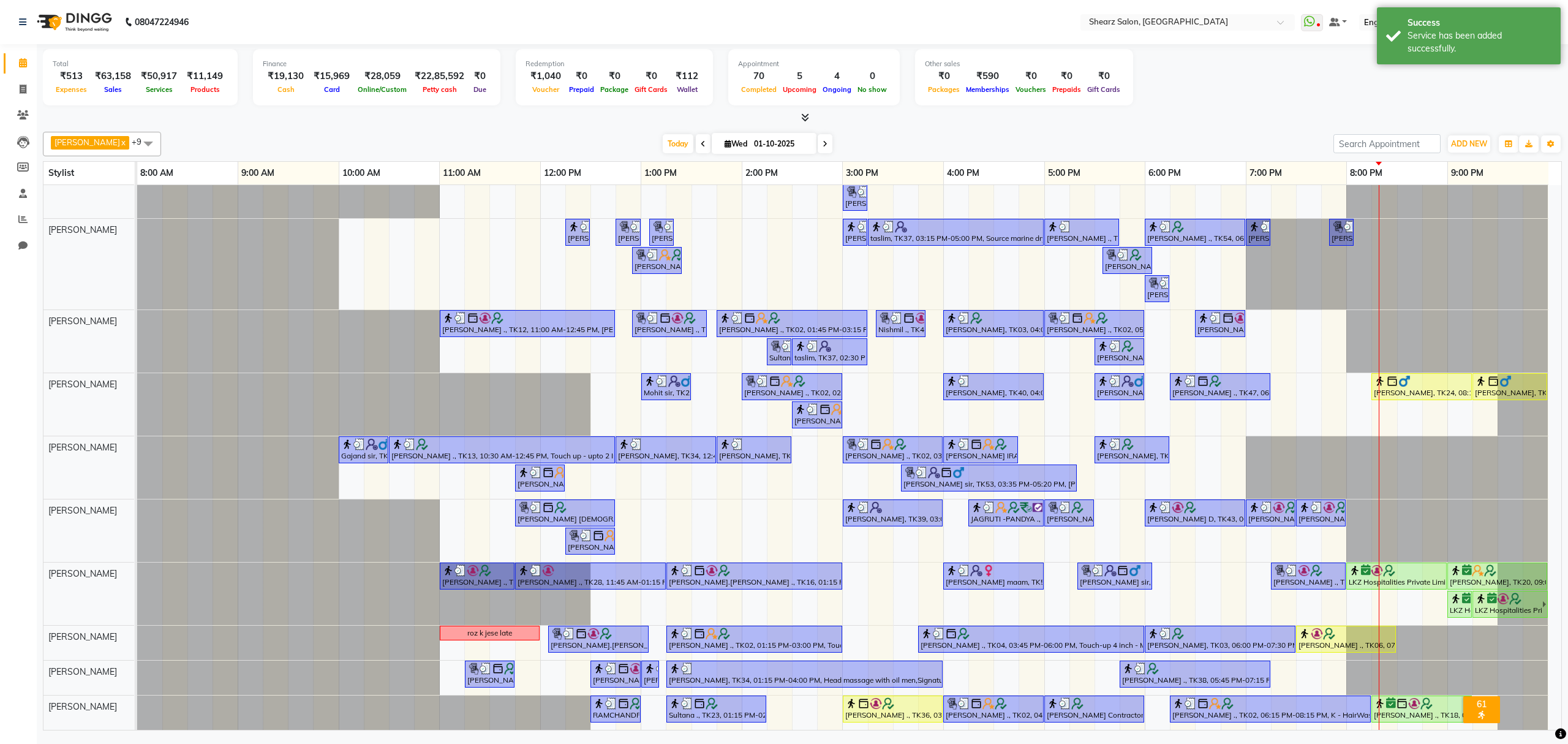
scroll to position [0, 0]
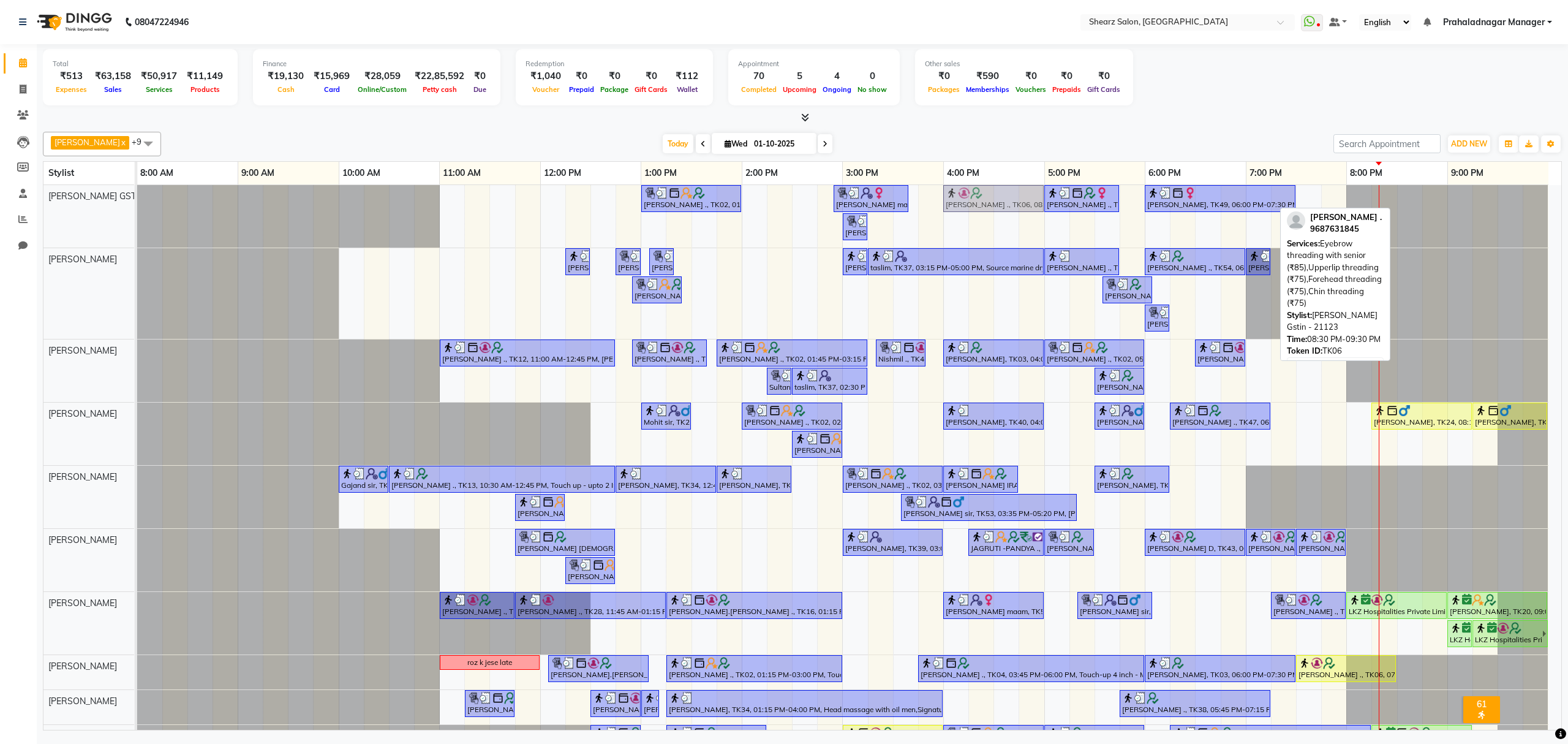
drag, startPoint x: 1424, startPoint y: 198, endPoint x: 973, endPoint y: 199, distance: 451.0
click at [137, 199] on div "[PERSON_NAME] ., TK02, 01:00 PM-02:00 PM, Cirepil Roll On Wax [PERSON_NAME] maa…" at bounding box center [137, 216] width 0 height 63
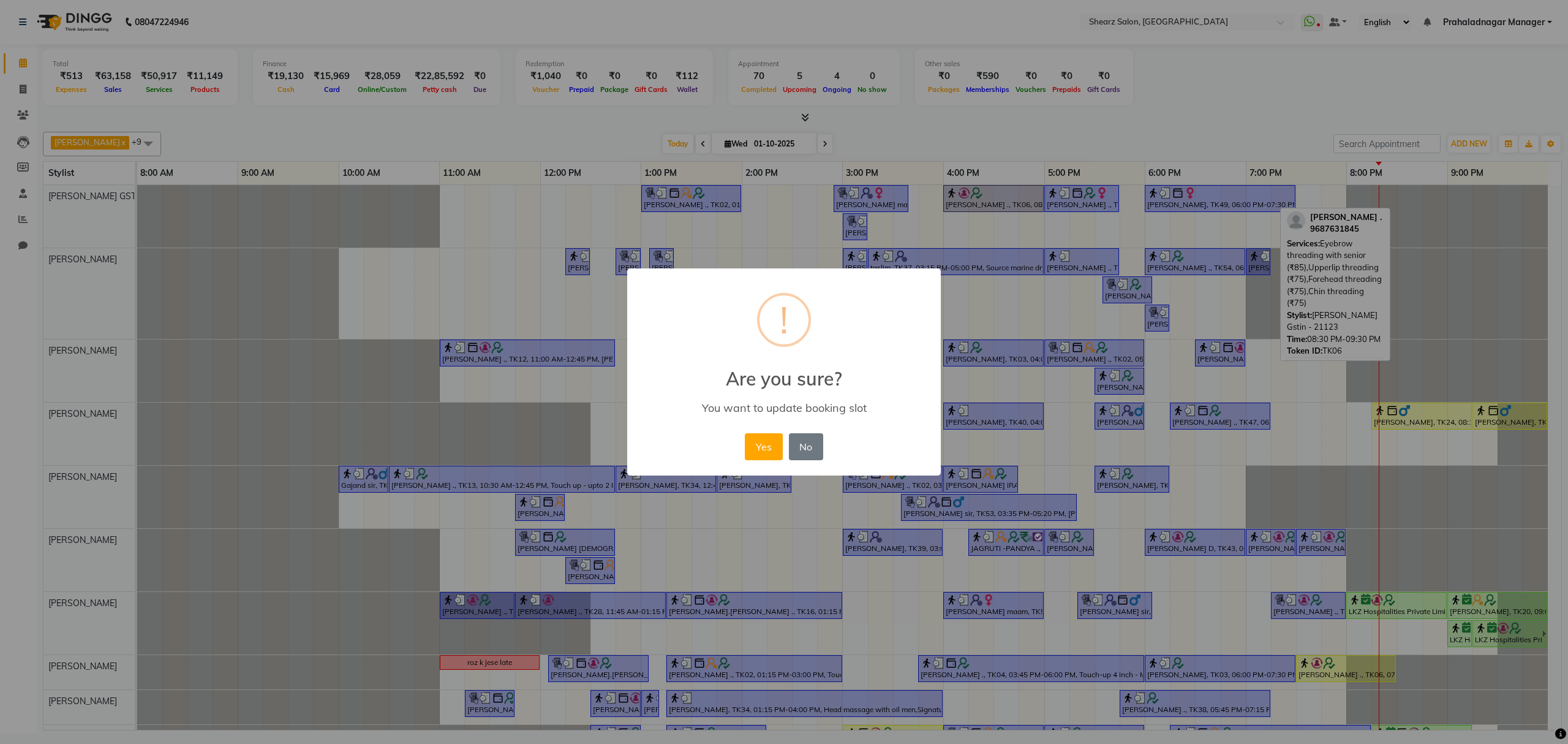
drag, startPoint x: 757, startPoint y: 447, endPoint x: 757, endPoint y: 435, distance: 12.0
click at [757, 440] on button "Yes" at bounding box center [763, 446] width 37 height 27
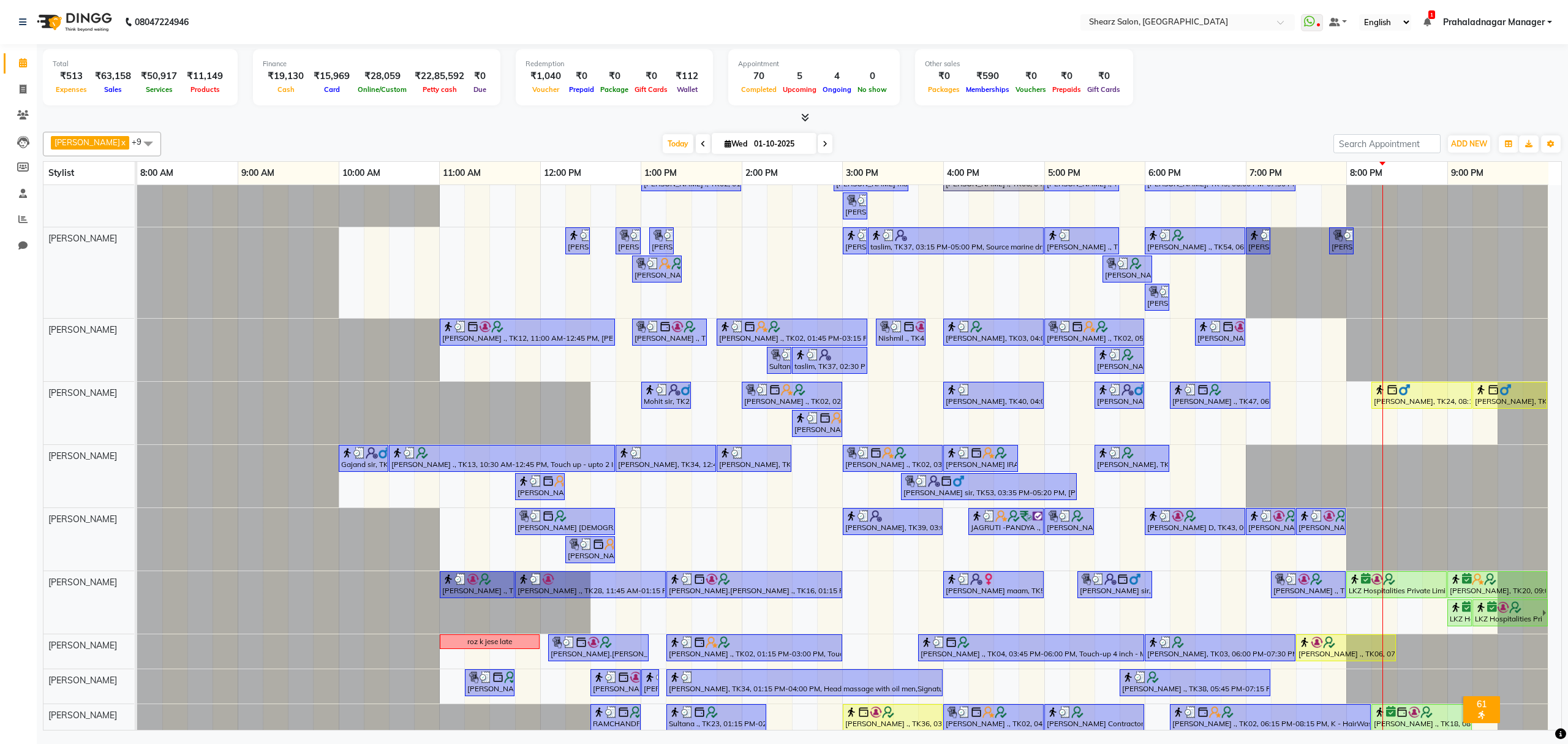
scroll to position [31, 0]
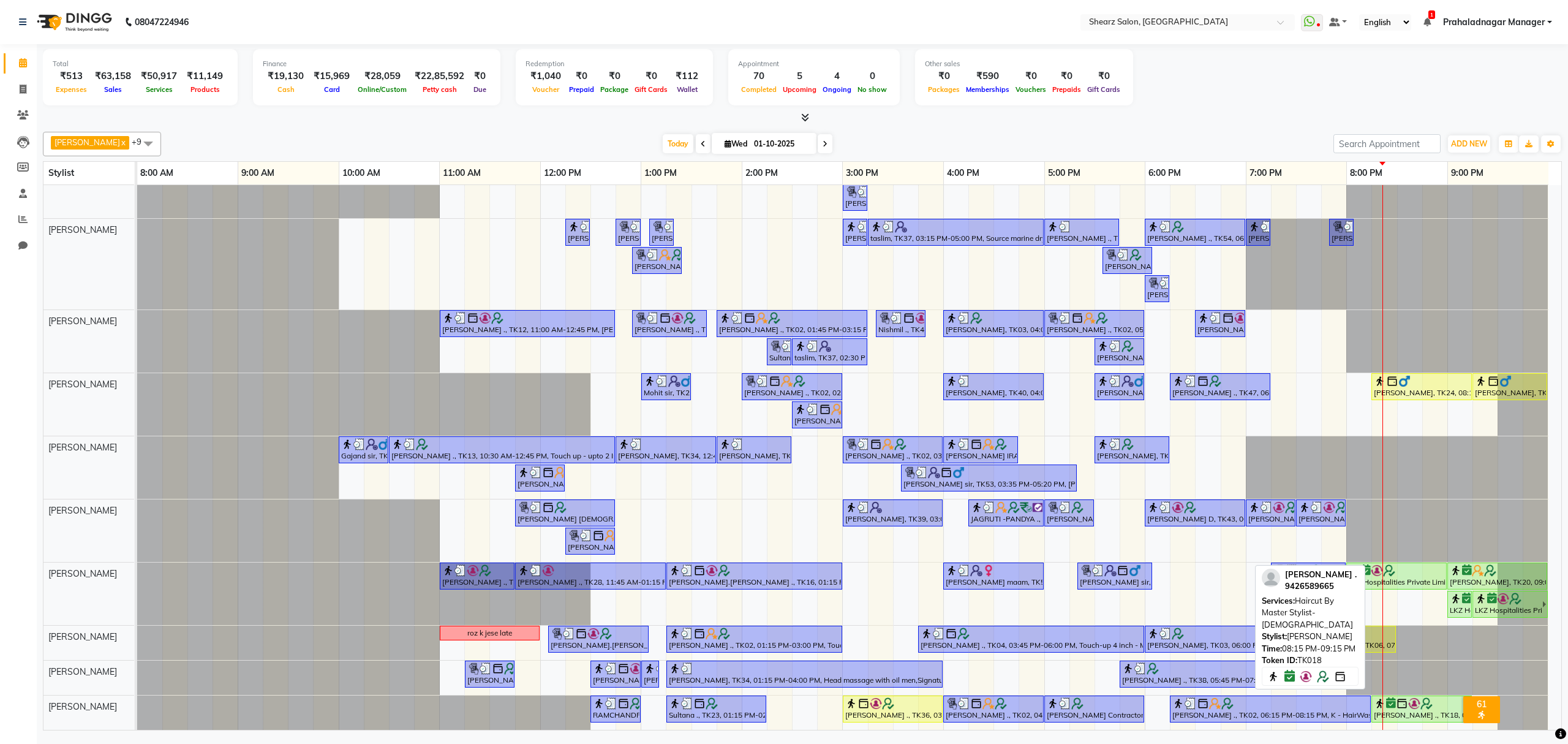
click at [1418, 714] on div "[PERSON_NAME] ., TK18, 08:15 PM-09:15 PM, Haircut By Master Stylist- [DEMOGRAPH…" at bounding box center [1422, 709] width 98 height 23
click at [1425, 697] on link "[PERSON_NAME] ., TK18, 08:15 PM-09:15 PM, Haircut By Master Stylist- [DEMOGRAPH…" at bounding box center [1422, 708] width 101 height 27
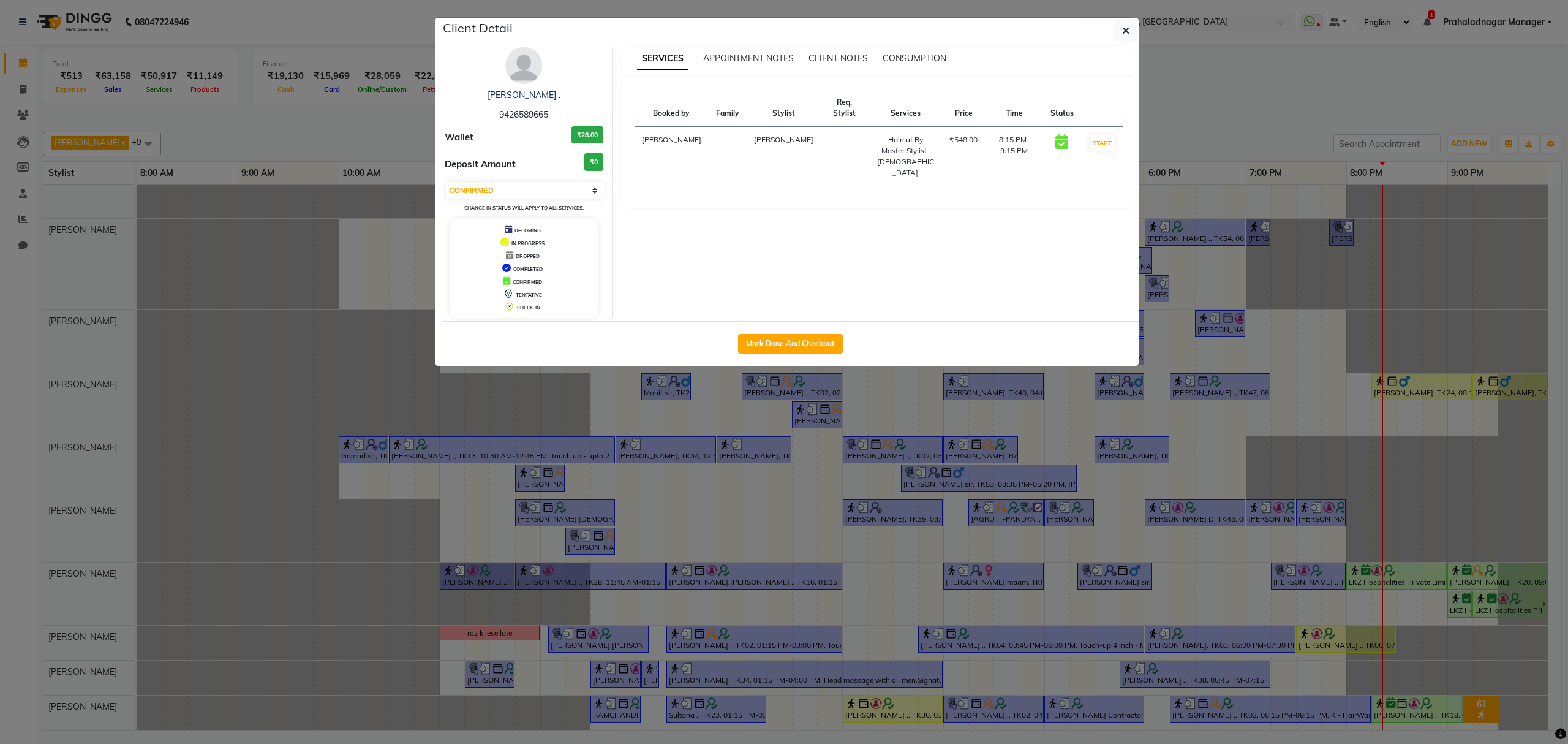
click at [525, 202] on div "Select IN SERVICE CONFIRMED TENTATIVE CHECK IN MARK DONE DROPPED UPCOMING Chang…" at bounding box center [524, 197] width 159 height 33
click at [533, 194] on select "Select IN SERVICE CONFIRMED TENTATIVE CHECK IN MARK DONE DROPPED UPCOMING" at bounding box center [525, 191] width 159 height 17
select select "1"
click at [446, 183] on select "Select IN SERVICE CONFIRMED TENTATIVE CHECK IN MARK DONE DROPPED UPCOMING" at bounding box center [525, 191] width 159 height 17
click at [1122, 28] on icon "button" at bounding box center [1126, 30] width 7 height 9
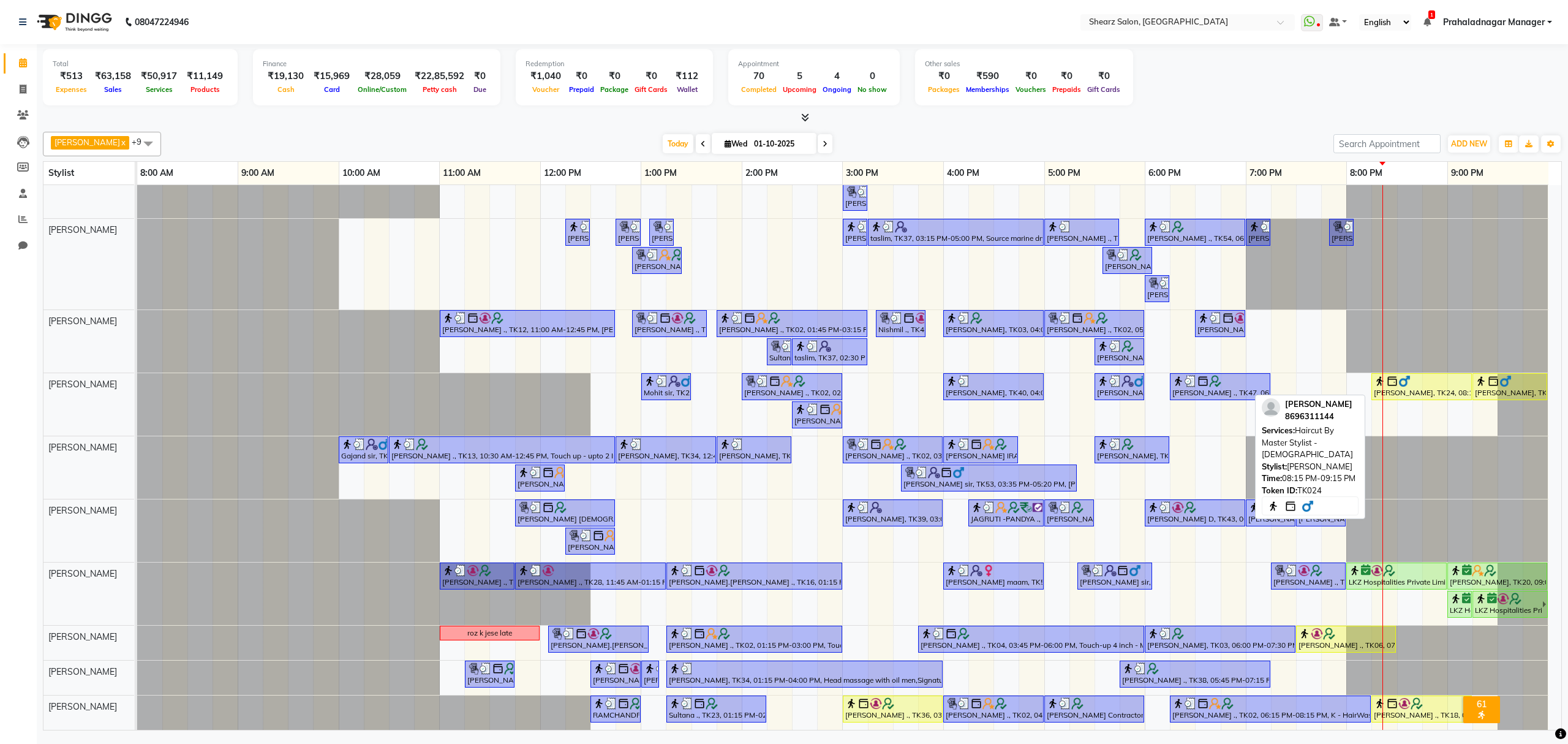
click at [1406, 375] on img at bounding box center [1404, 381] width 12 height 12
select select "1"
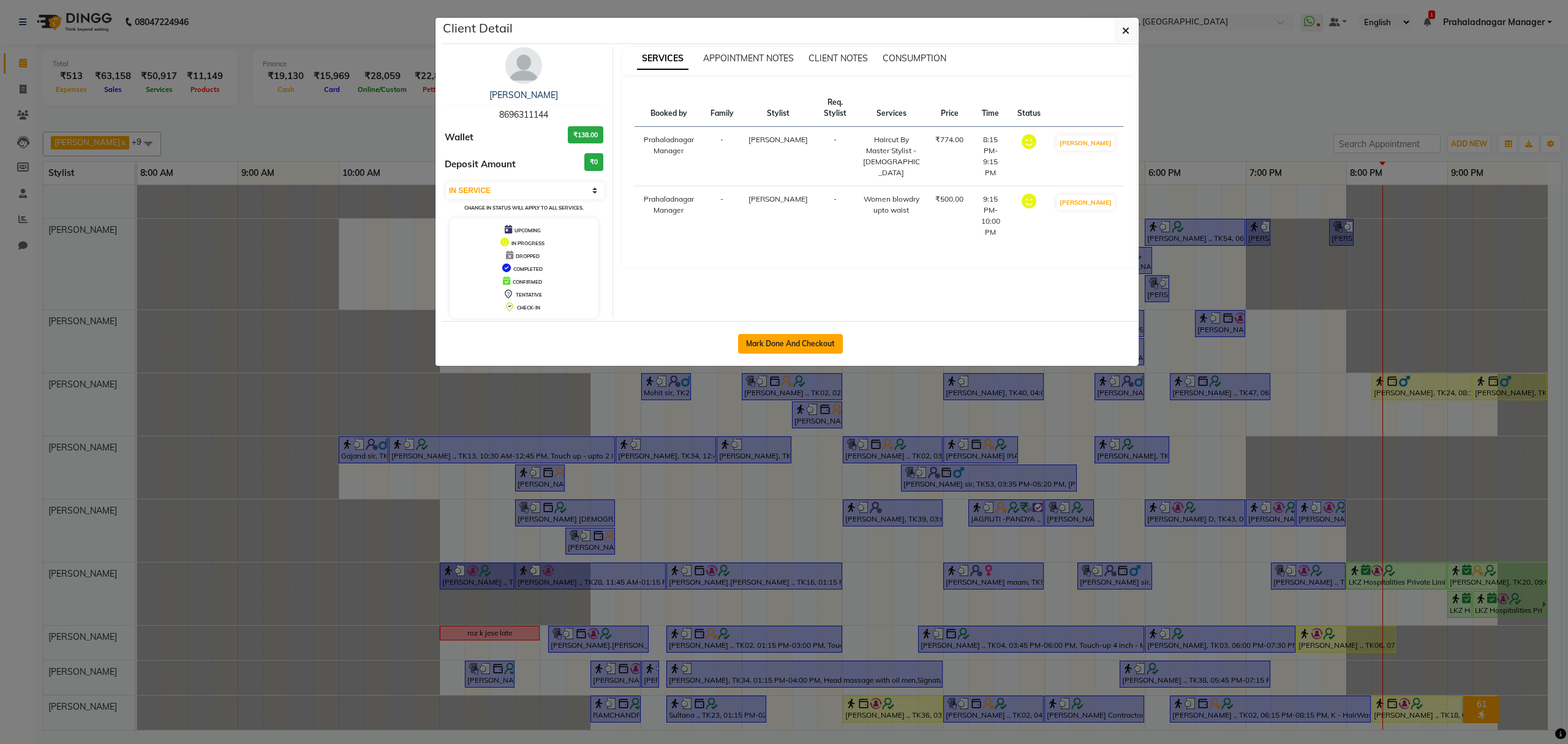
click at [769, 348] on button "Mark Done And Checkout" at bounding box center [791, 343] width 105 height 20
select select "service"
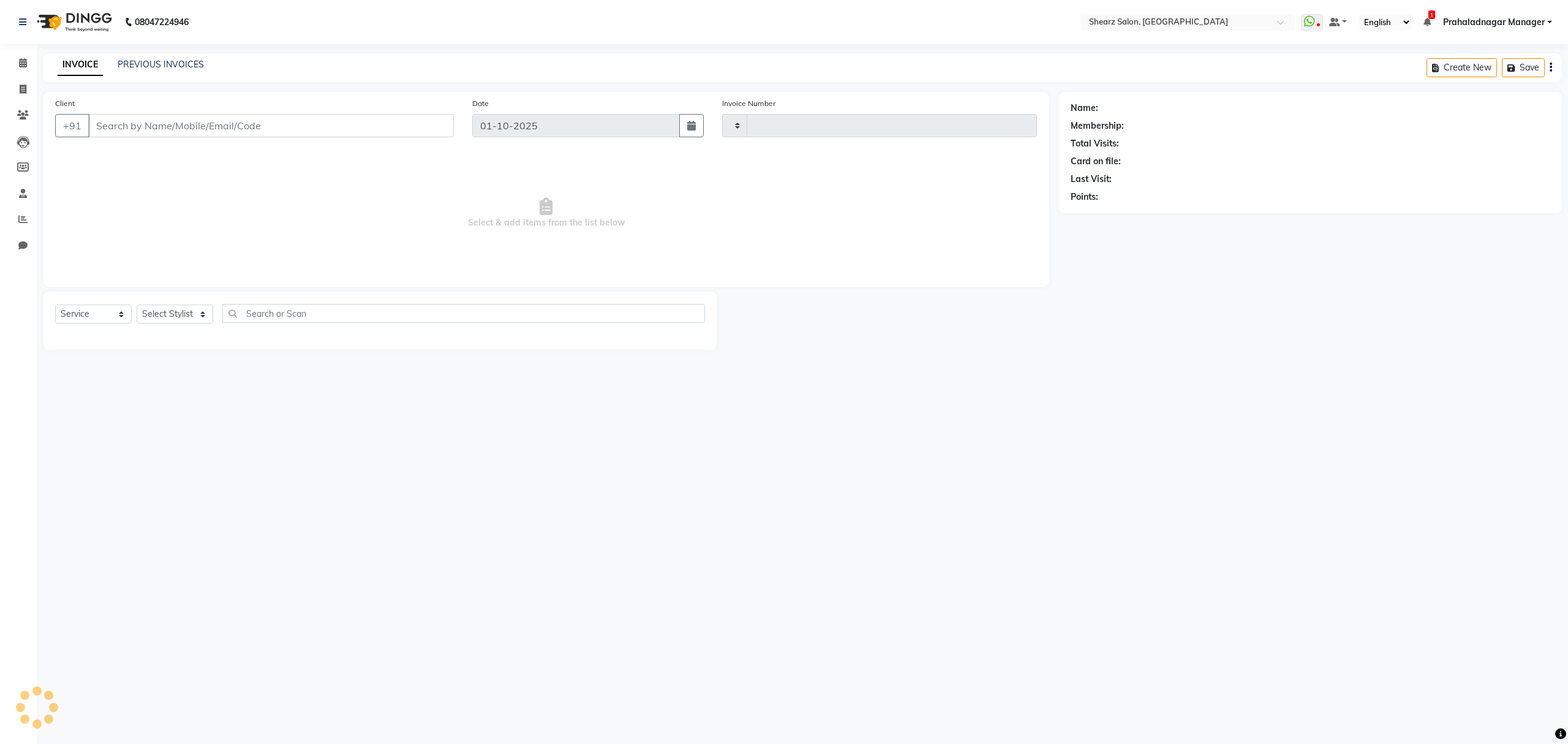
type input "6973"
select select "8157"
select select "77471"
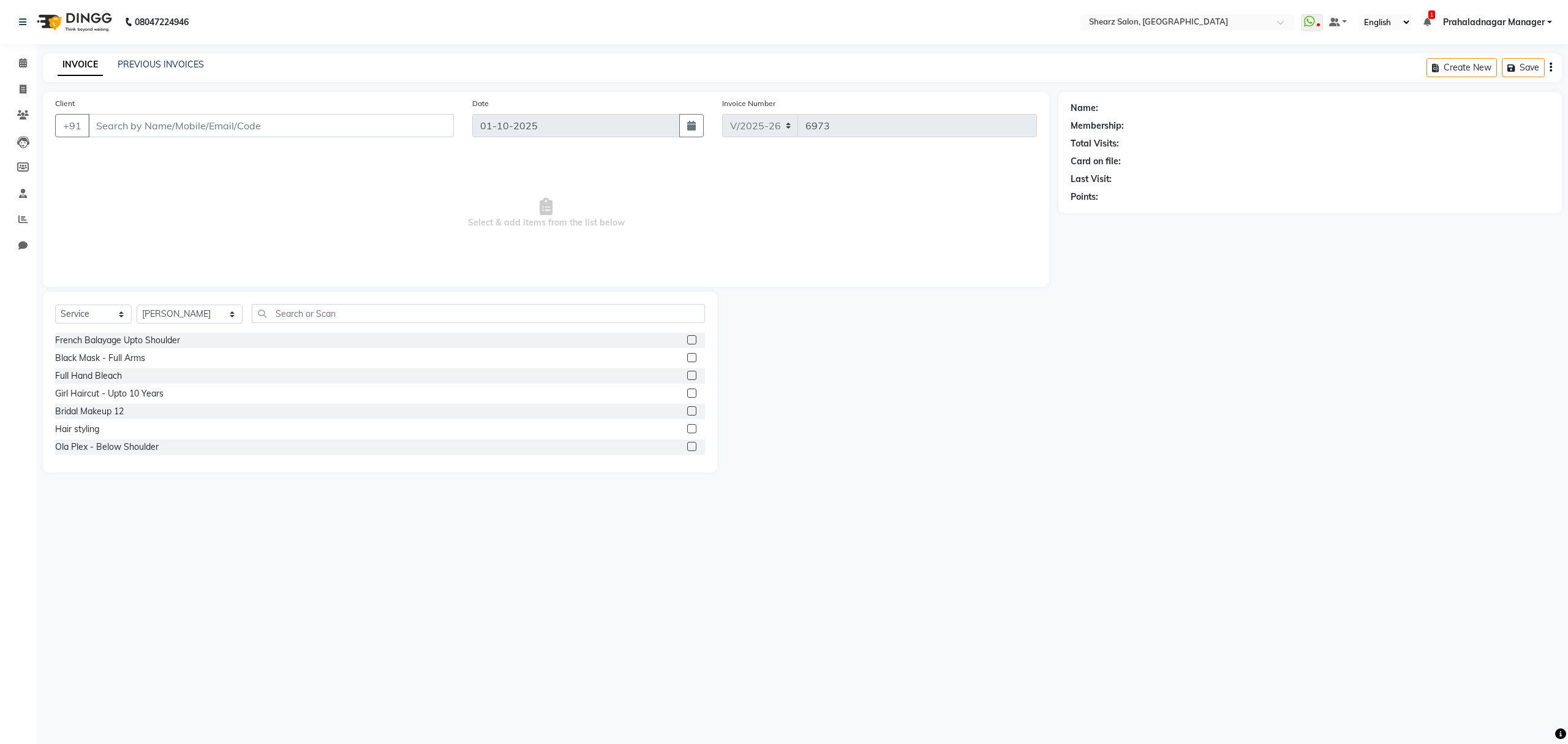
type input "8696311144"
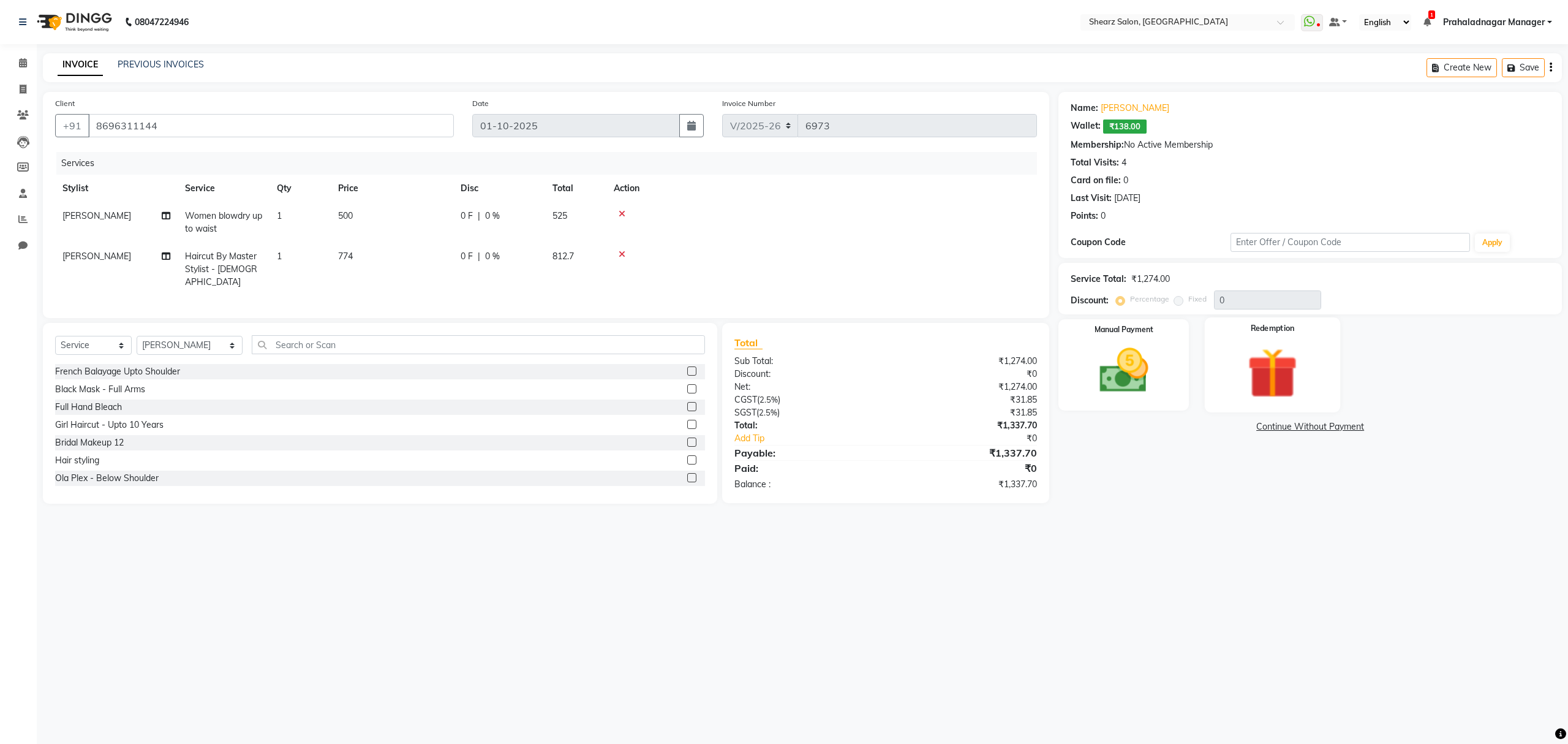
drag, startPoint x: 1304, startPoint y: 322, endPoint x: 1283, endPoint y: 344, distance: 30.4
click at [1301, 324] on div "Redemption" at bounding box center [1273, 365] width 136 height 95
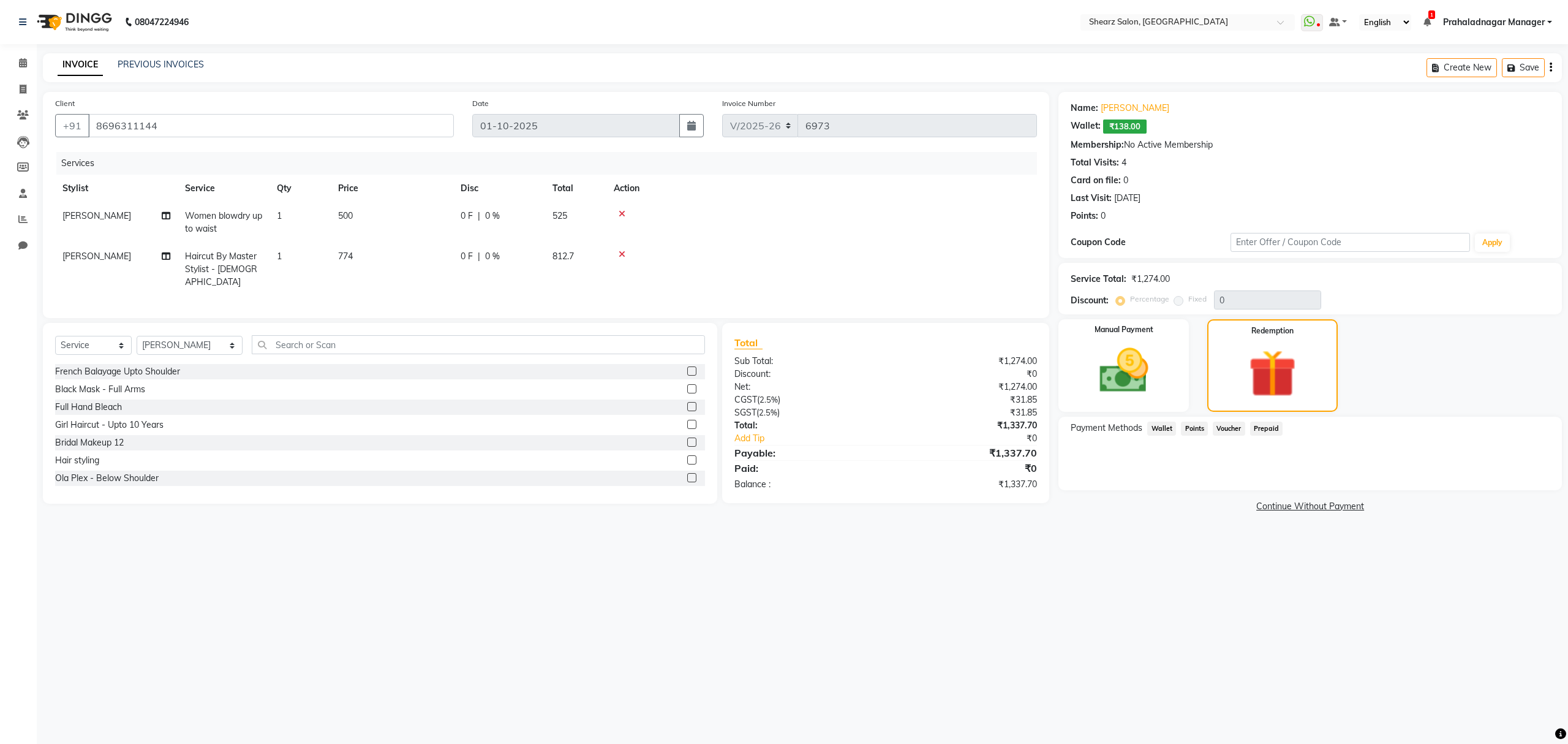
click at [1159, 425] on span "Wallet" at bounding box center [1162, 428] width 29 height 14
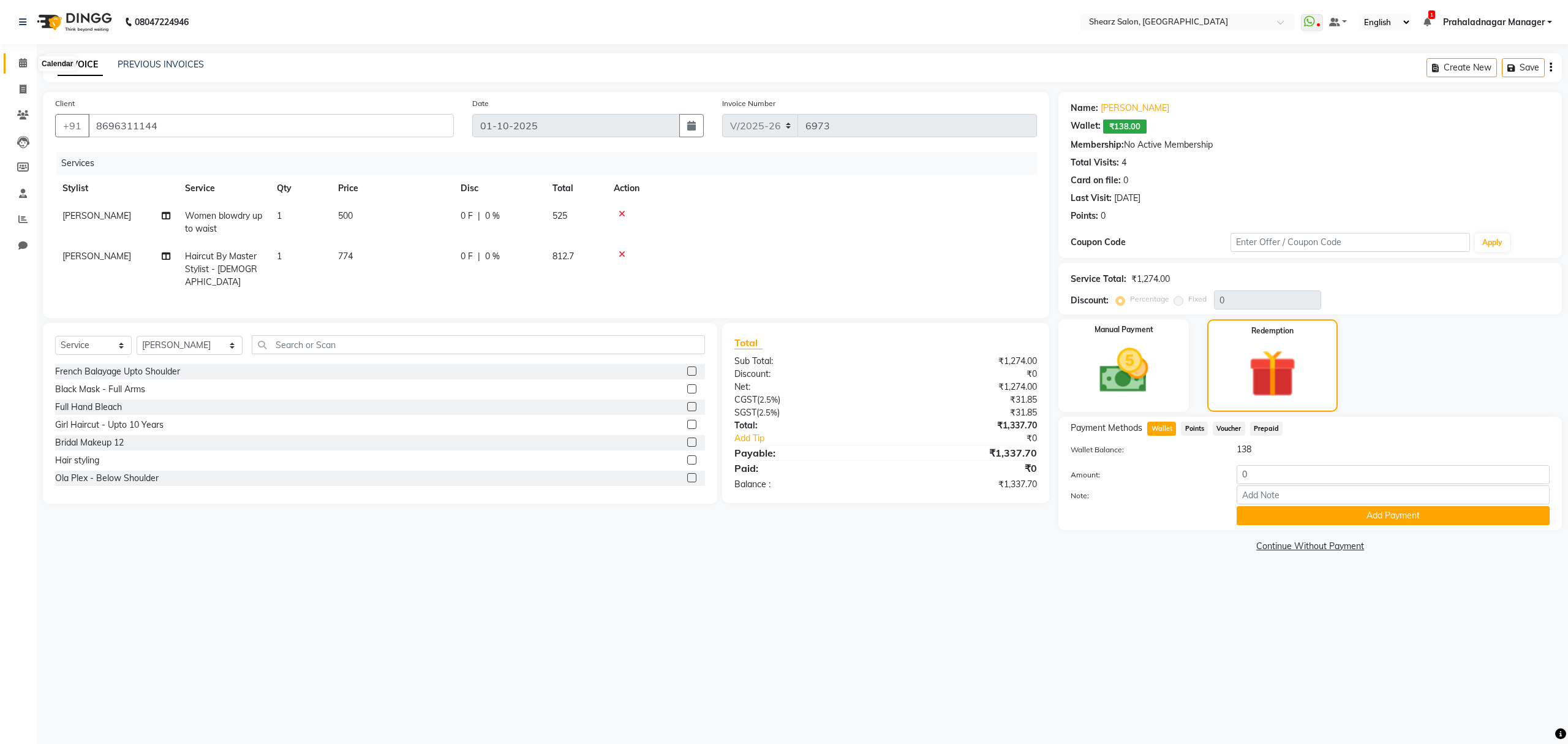
click at [15, 60] on span at bounding box center [23, 63] width 21 height 14
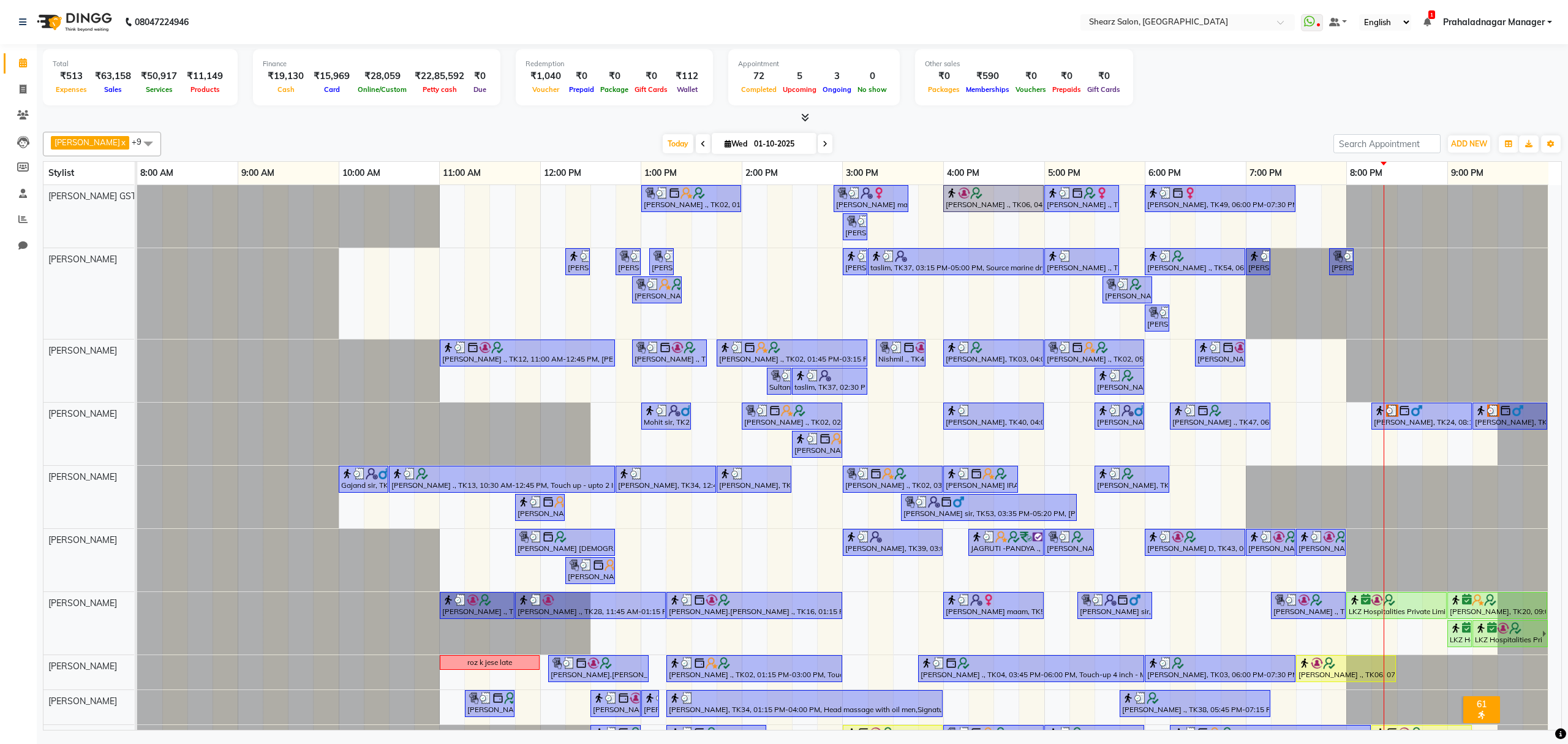
scroll to position [31, 0]
